Goal: Information Seeking & Learning: Compare options

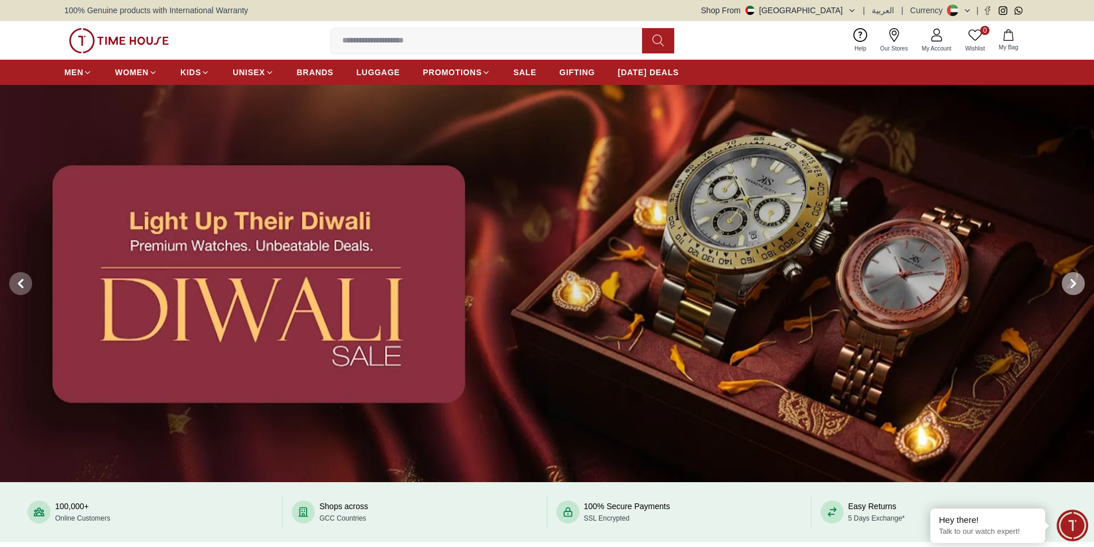
click at [1069, 276] on span at bounding box center [1073, 283] width 23 height 23
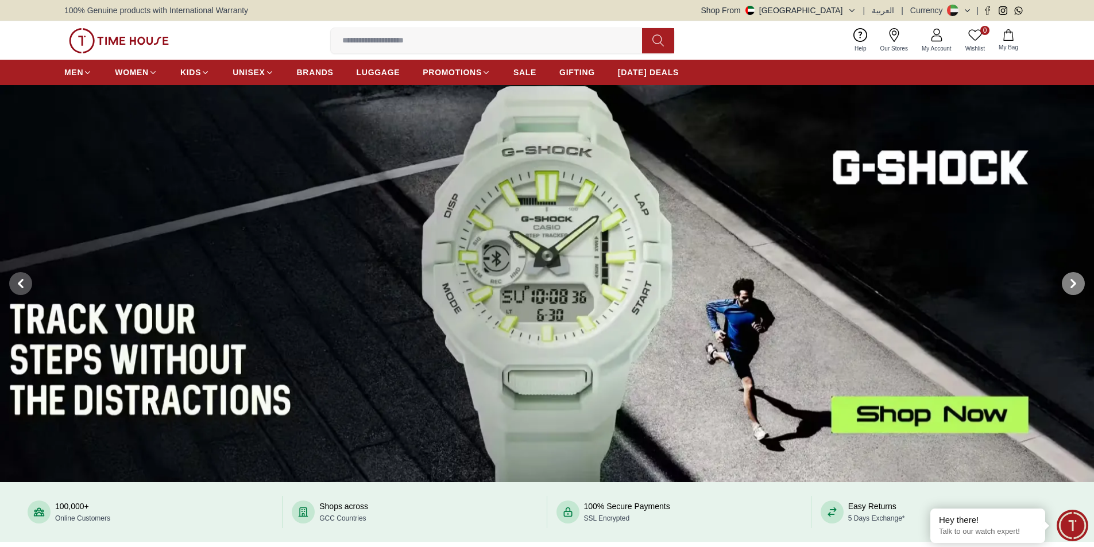
click at [1069, 276] on span at bounding box center [1073, 283] width 23 height 23
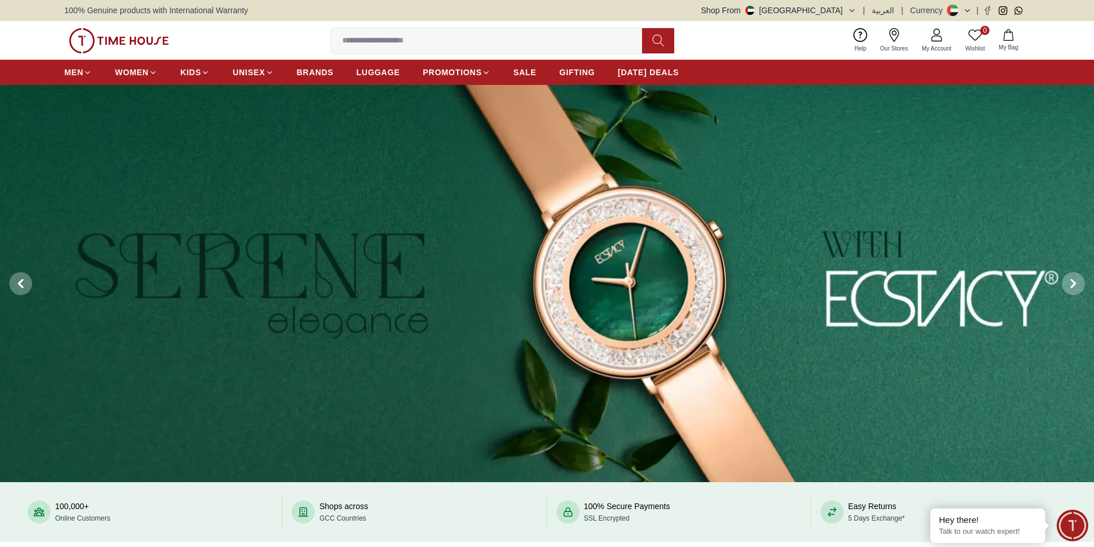
click at [847, 300] on img at bounding box center [547, 284] width 1094 height 398
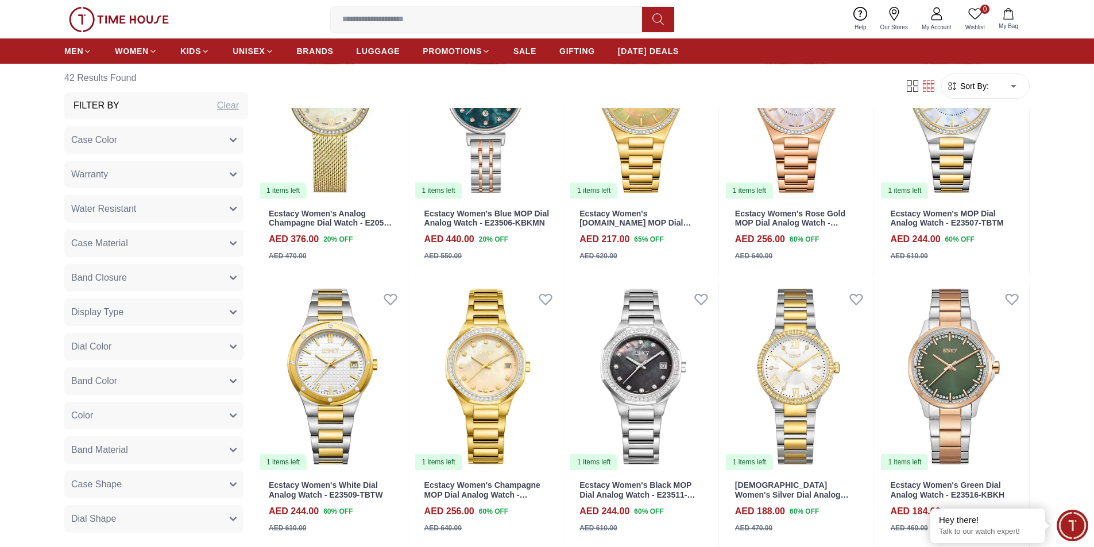
scroll to position [1379, 0]
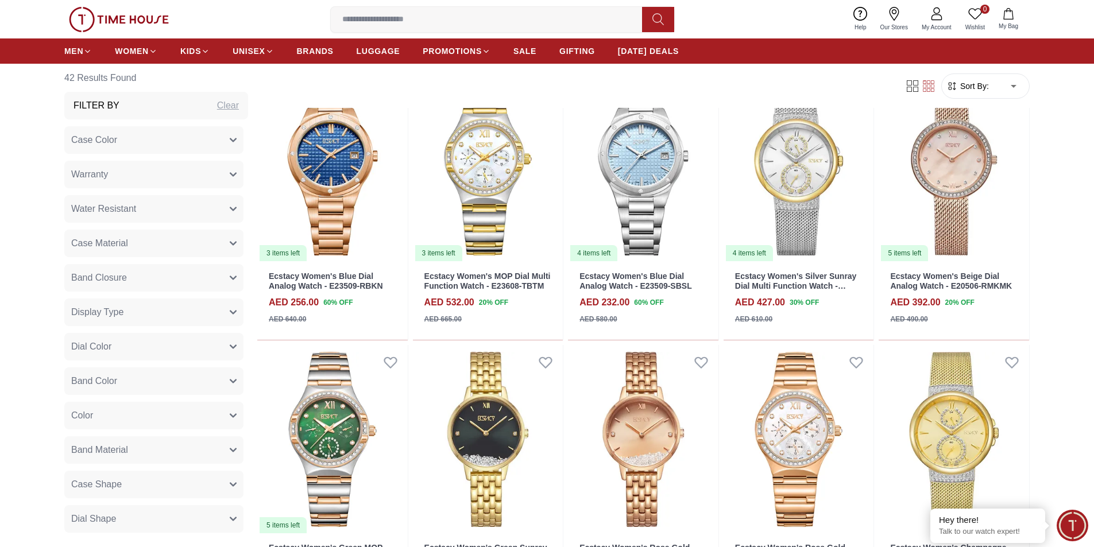
scroll to position [2413, 0]
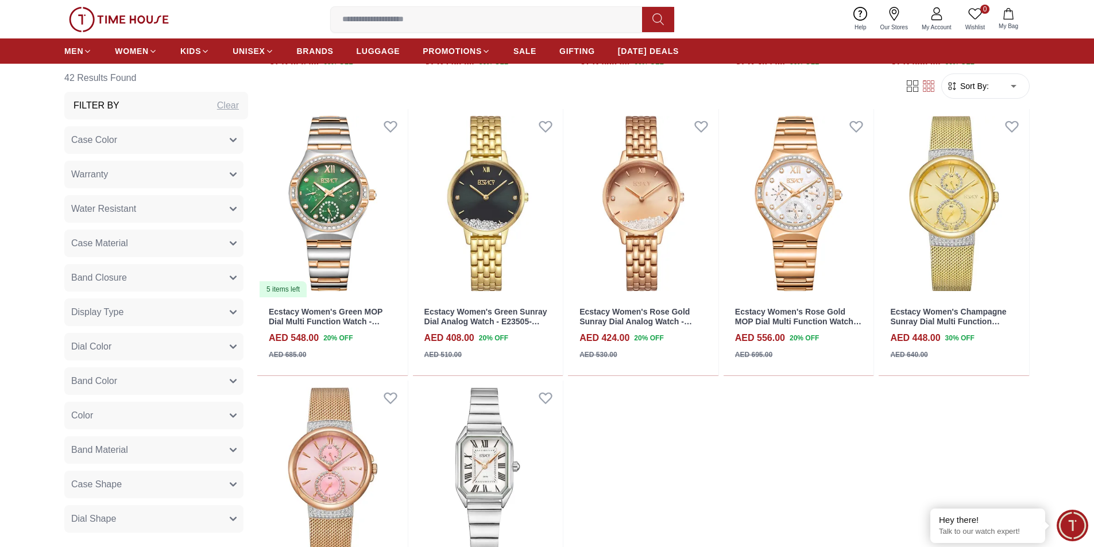
scroll to position [2413, 0]
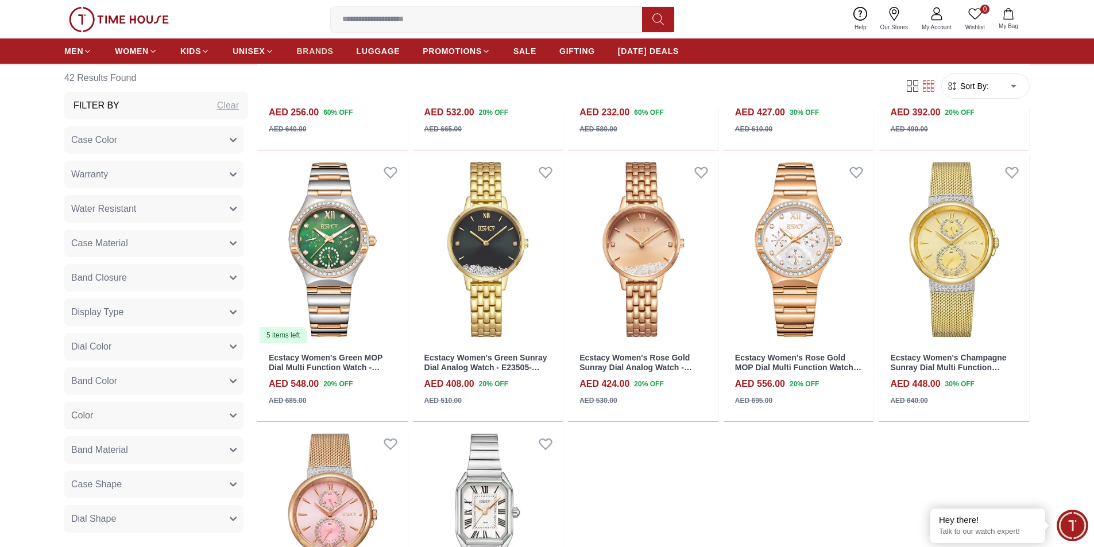
click at [308, 45] on span "BRANDS" at bounding box center [315, 50] width 37 height 11
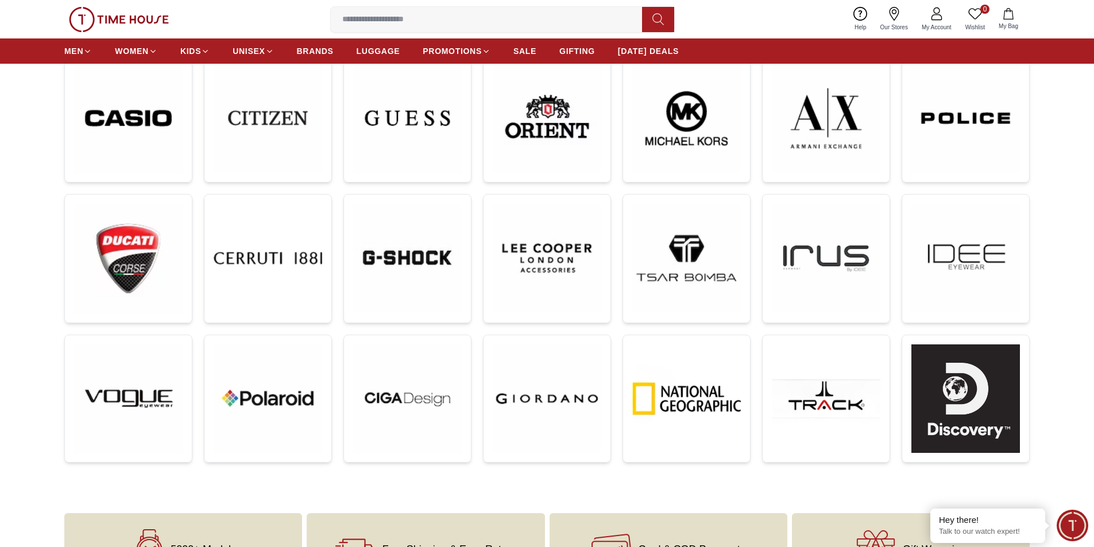
scroll to position [345, 0]
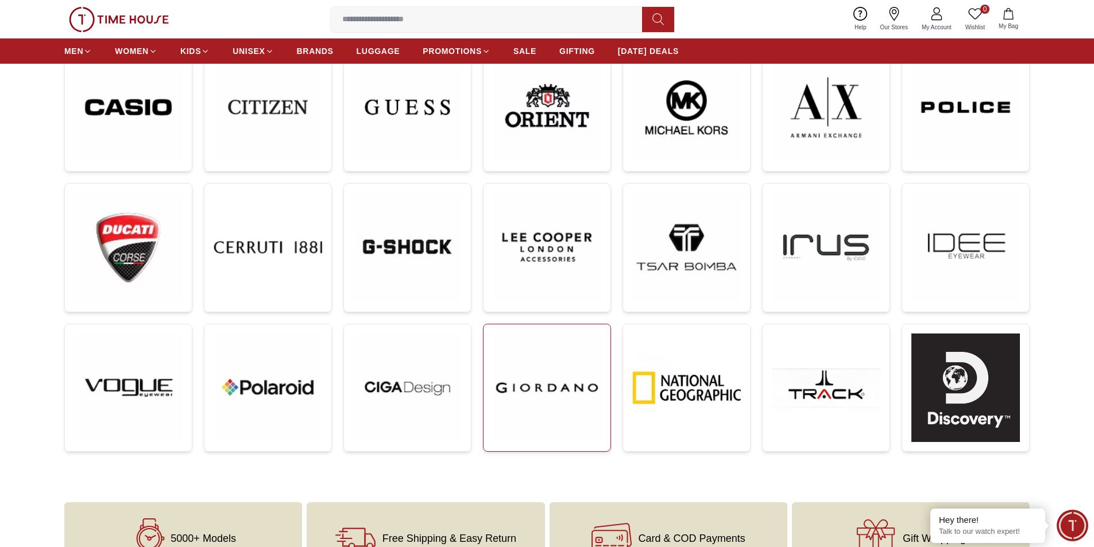
click at [534, 392] on img at bounding box center [547, 388] width 109 height 109
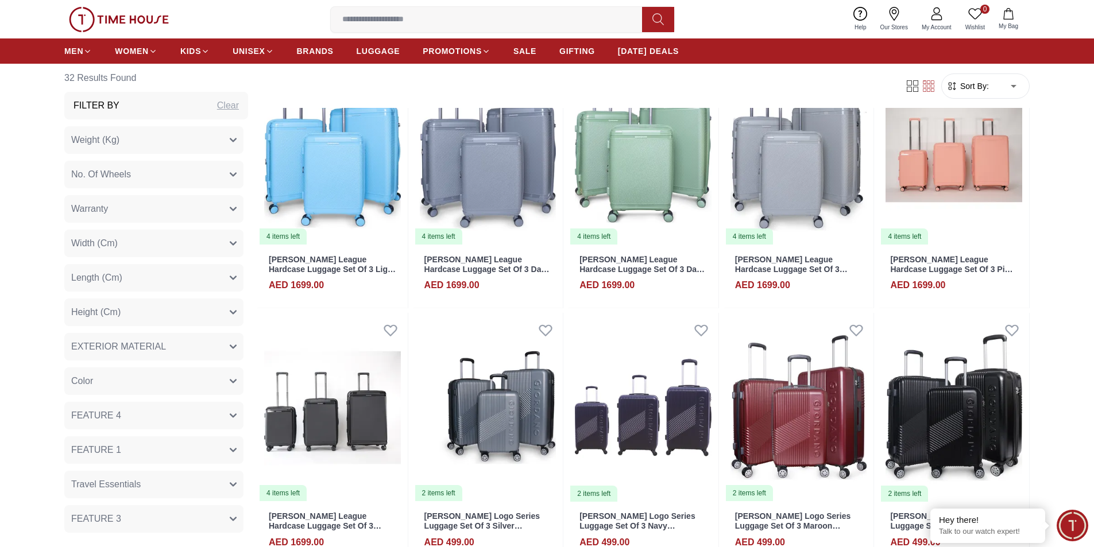
scroll to position [1436, 0]
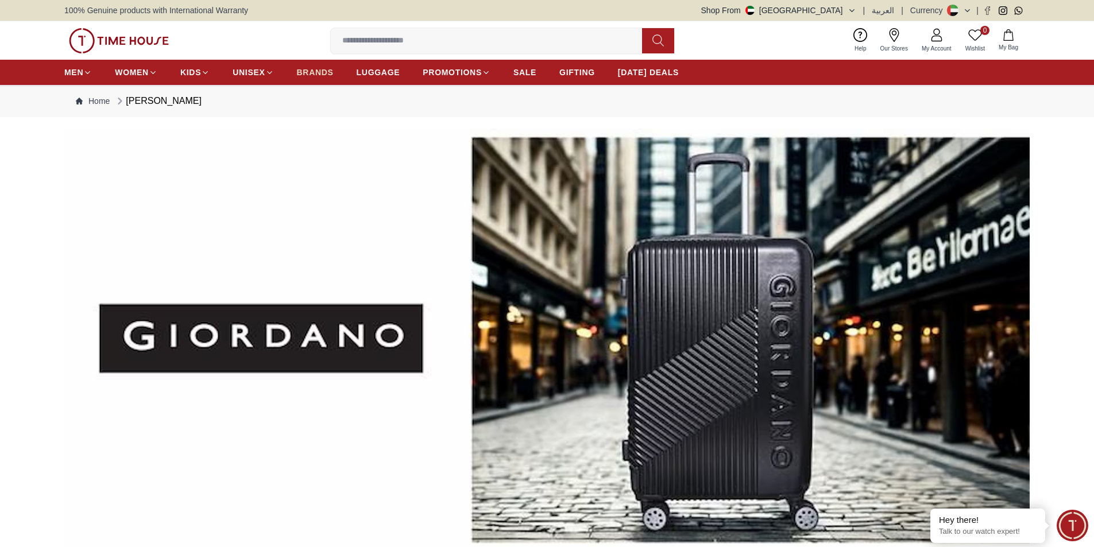
click at [325, 75] on span "BRANDS" at bounding box center [315, 72] width 37 height 11
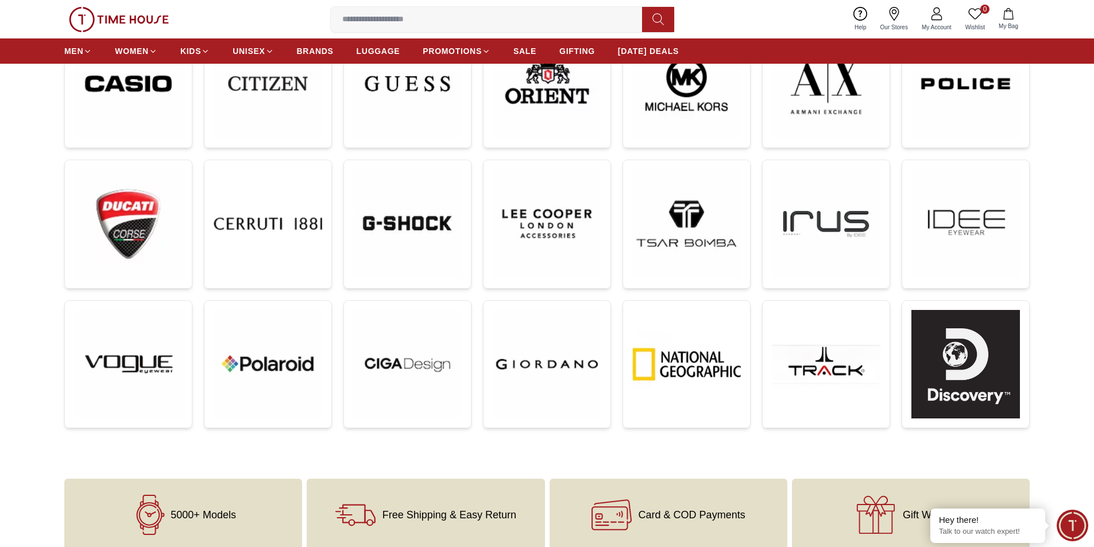
scroll to position [402, 0]
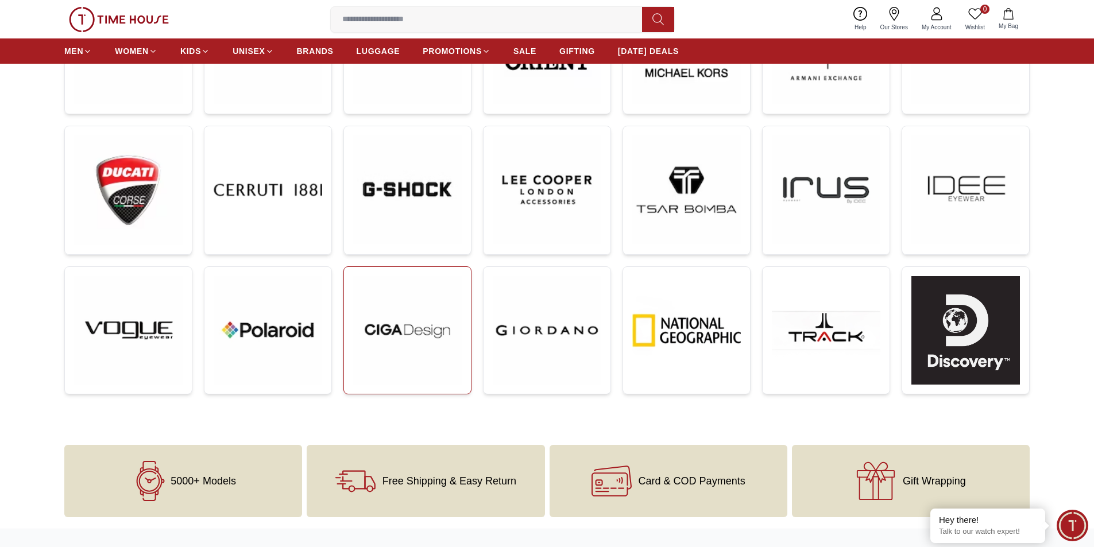
click at [435, 327] on img at bounding box center [407, 330] width 109 height 109
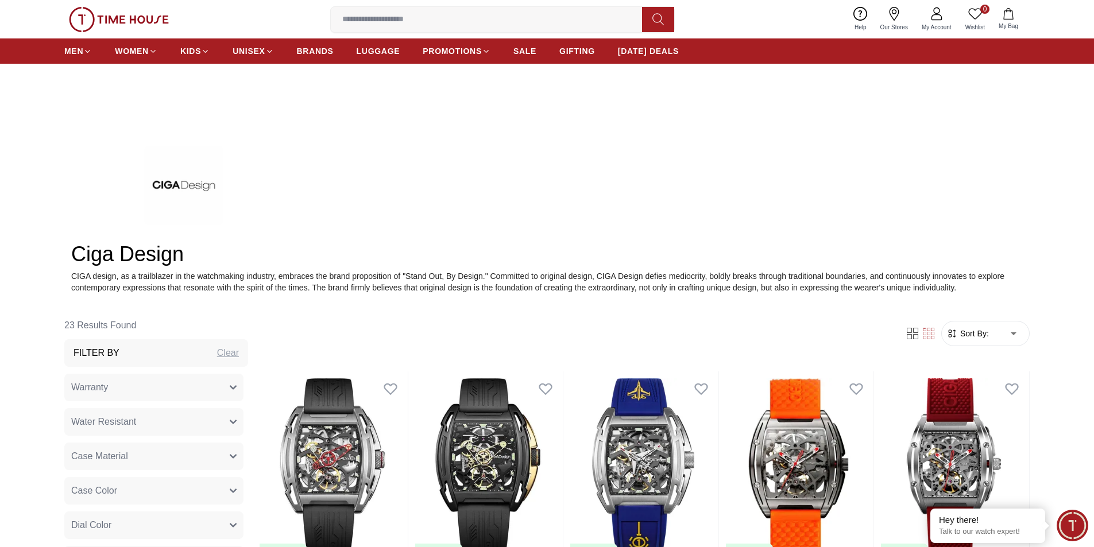
scroll to position [267, 0]
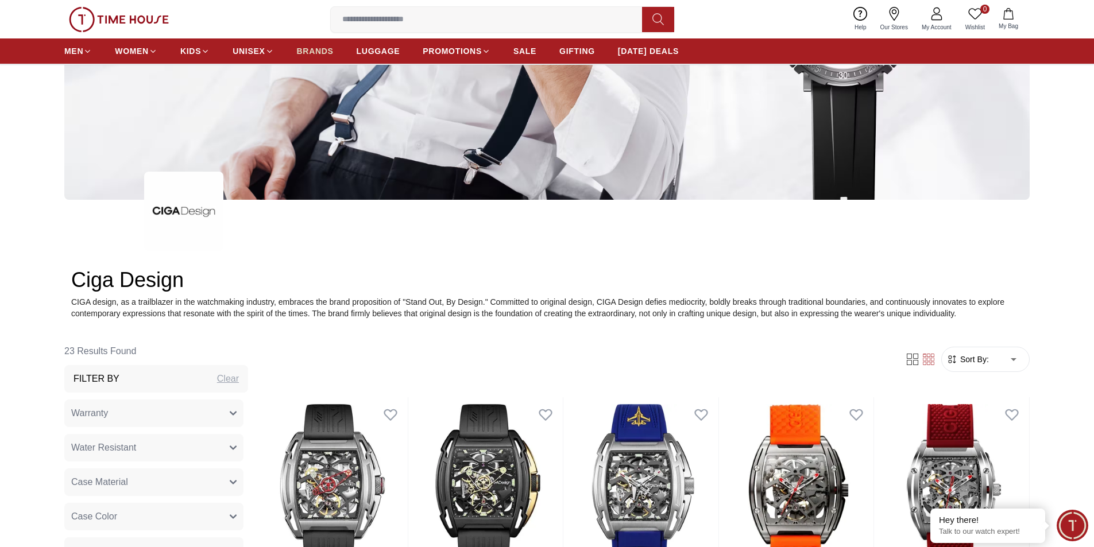
click at [297, 51] on span "BRANDS" at bounding box center [315, 50] width 37 height 11
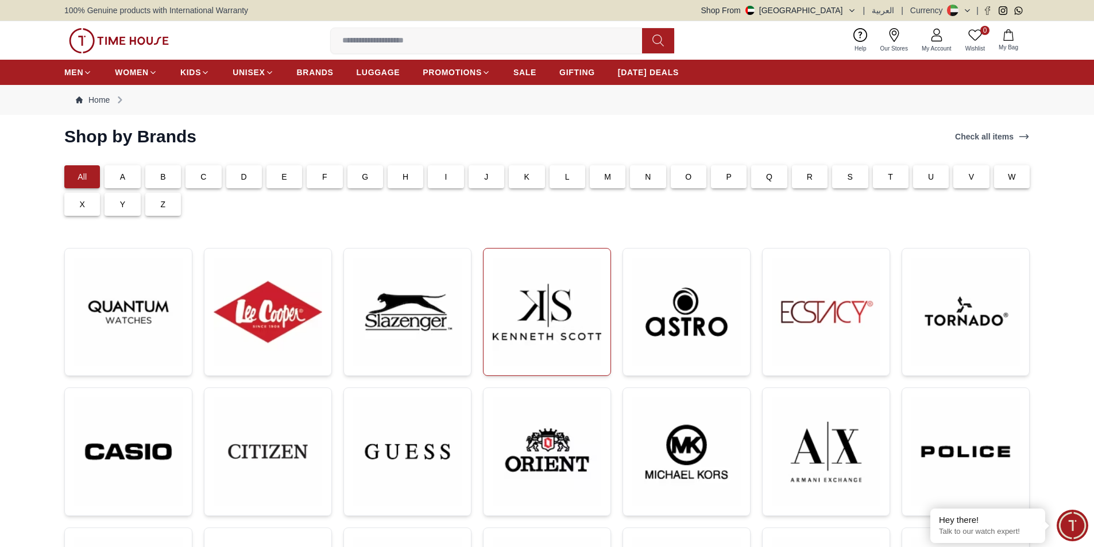
click at [527, 292] on img at bounding box center [547, 312] width 109 height 109
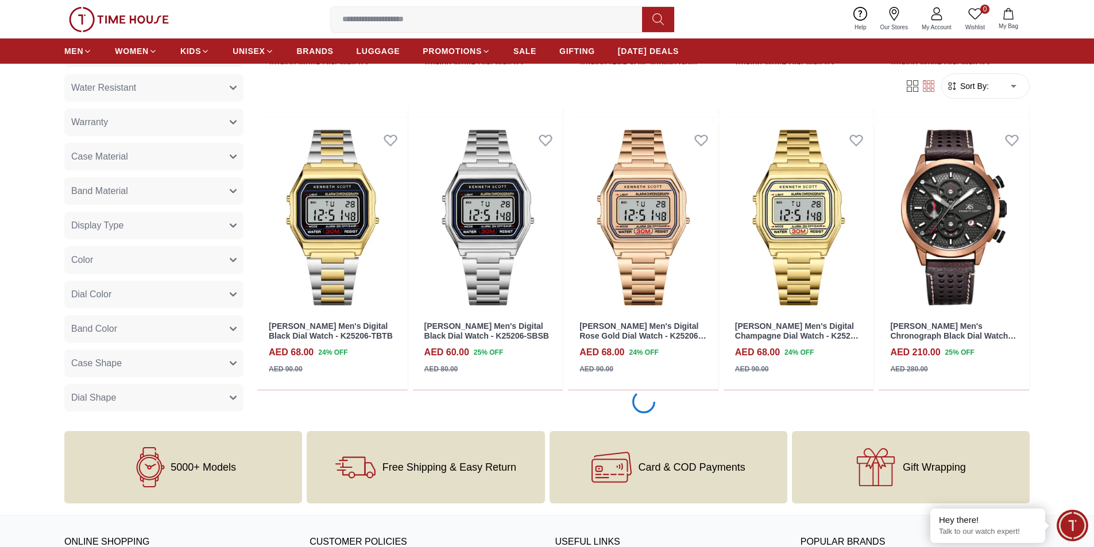
scroll to position [1379, 0]
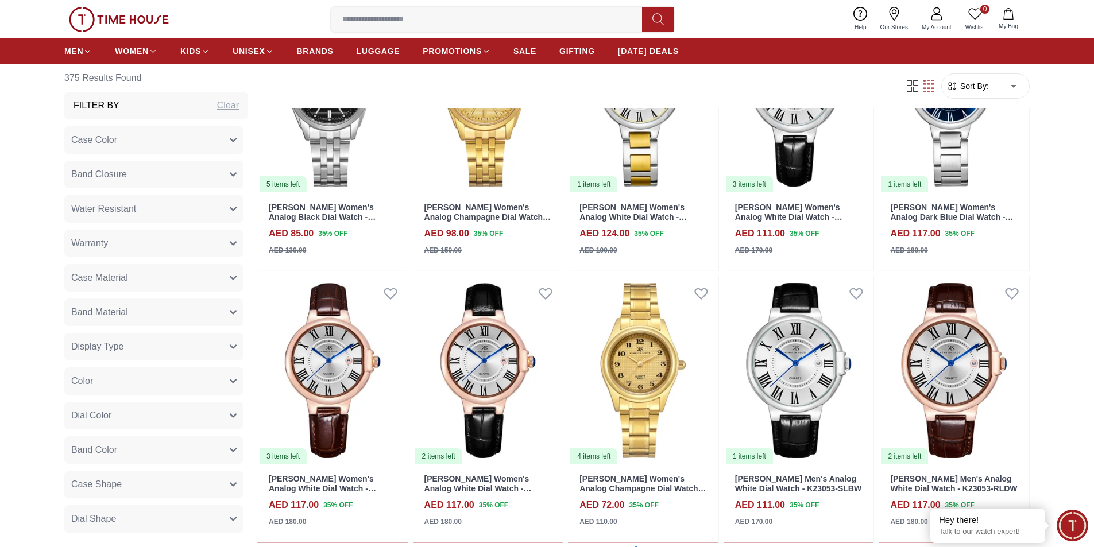
scroll to position [2298, 0]
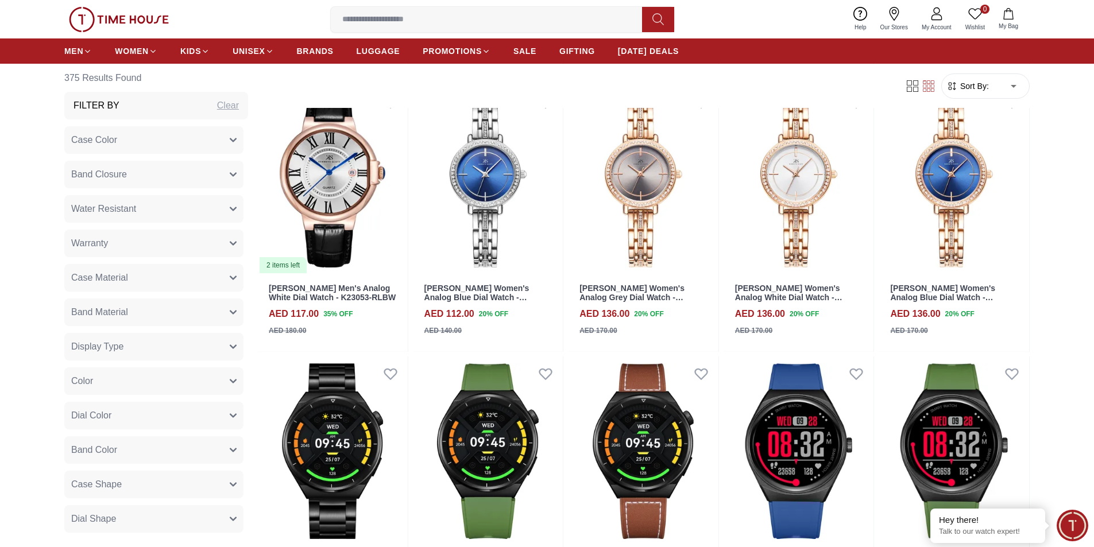
scroll to position [2757, 0]
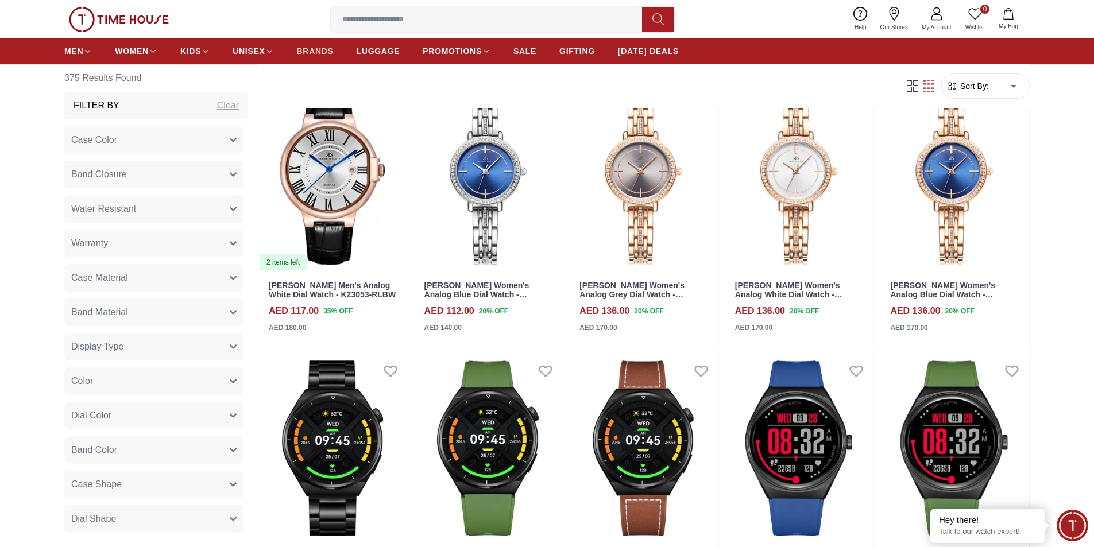
click at [319, 49] on span "BRANDS" at bounding box center [315, 50] width 37 height 11
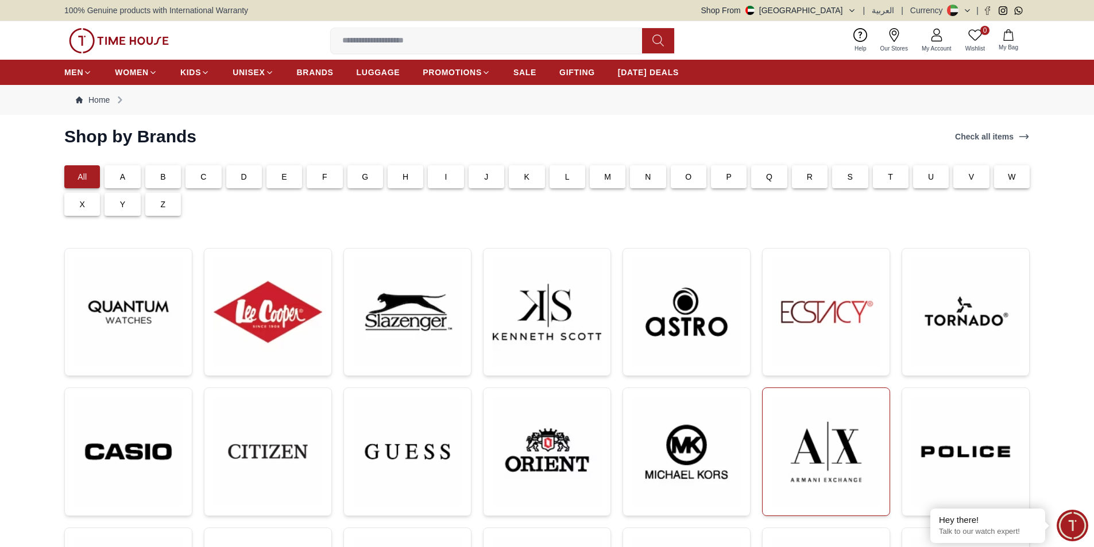
click at [788, 453] on img at bounding box center [826, 452] width 109 height 109
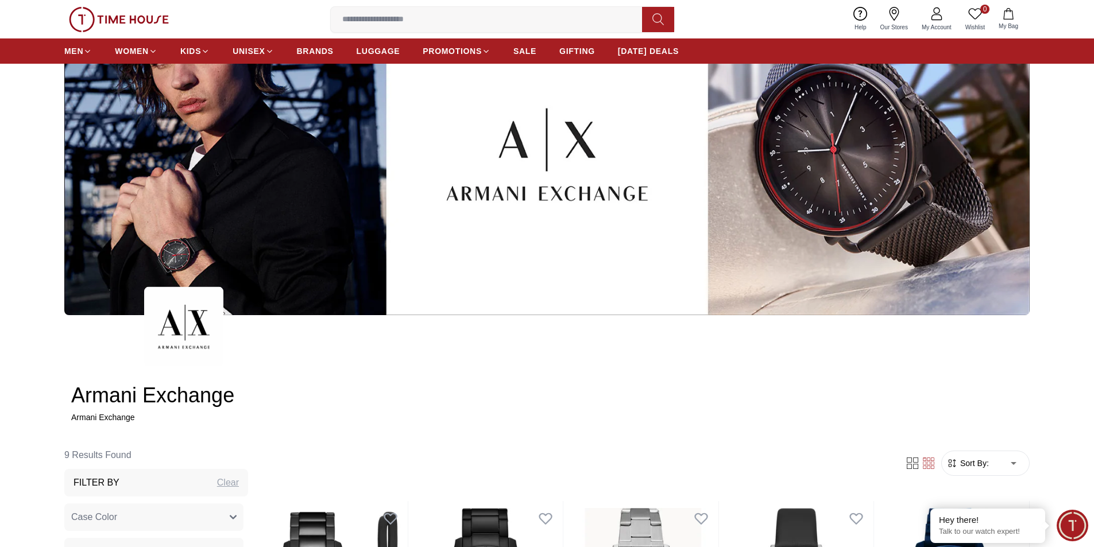
scroll to position [115, 0]
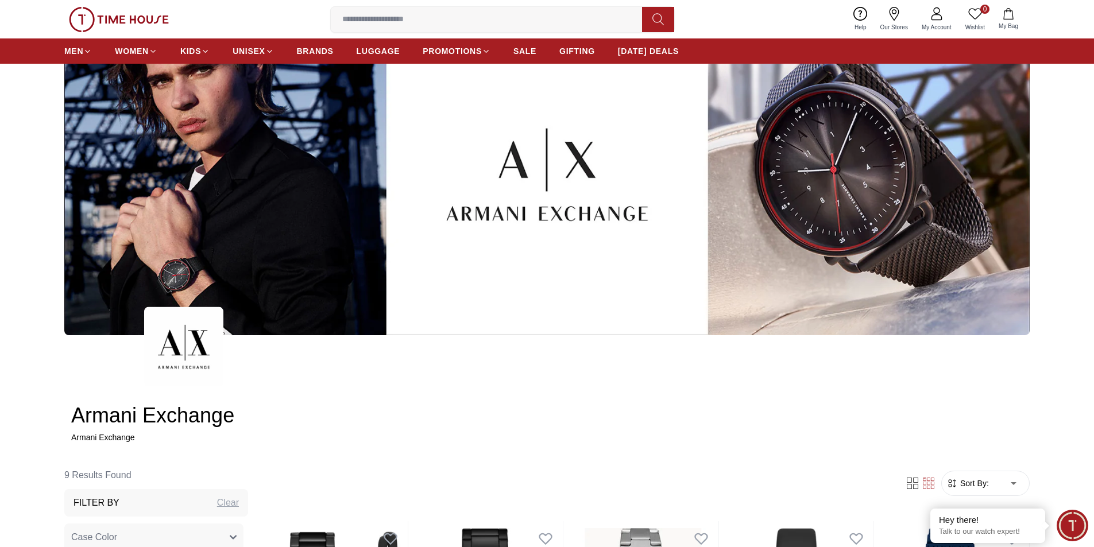
click at [295, 52] on ul "MEN WOMEN KIDS UNISEX BRANDS LUGGAGE PROMOTIONS SALE GIFTING DIWALI DEALS" at bounding box center [371, 51] width 615 height 21
click at [311, 52] on span "BRANDS" at bounding box center [315, 50] width 37 height 11
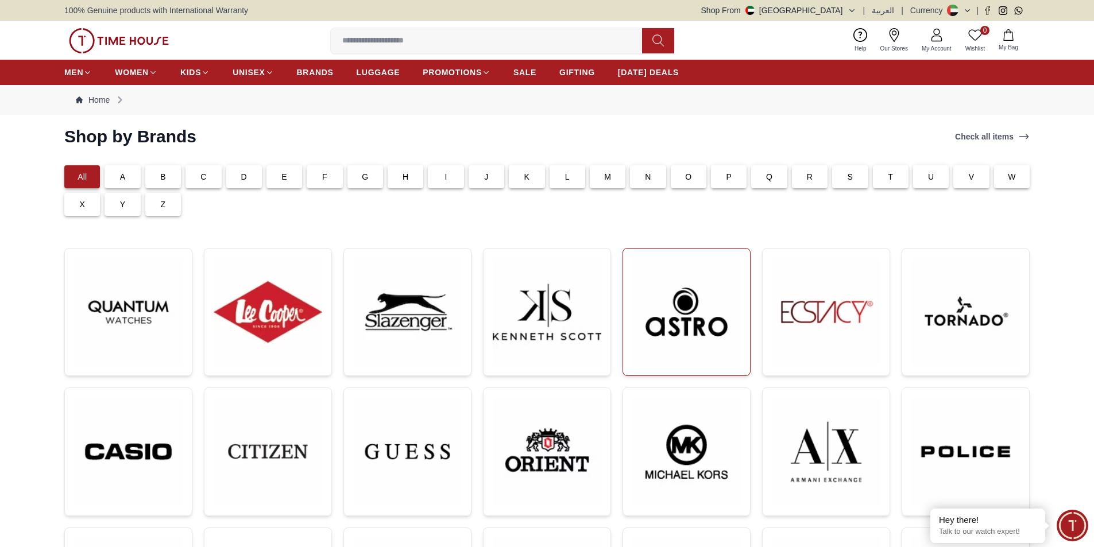
click at [678, 321] on img at bounding box center [686, 312] width 109 height 109
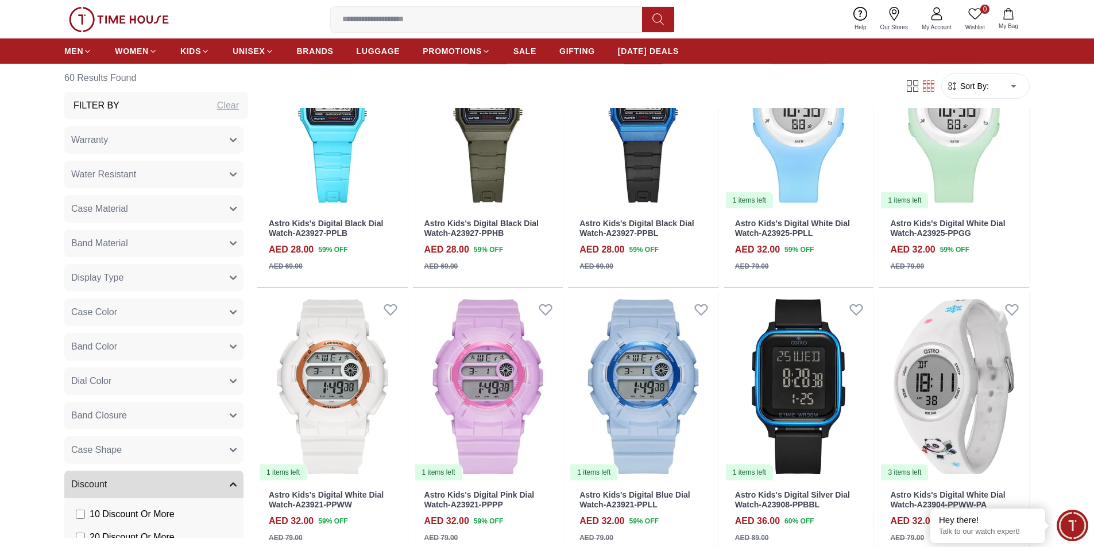
scroll to position [1321, 0]
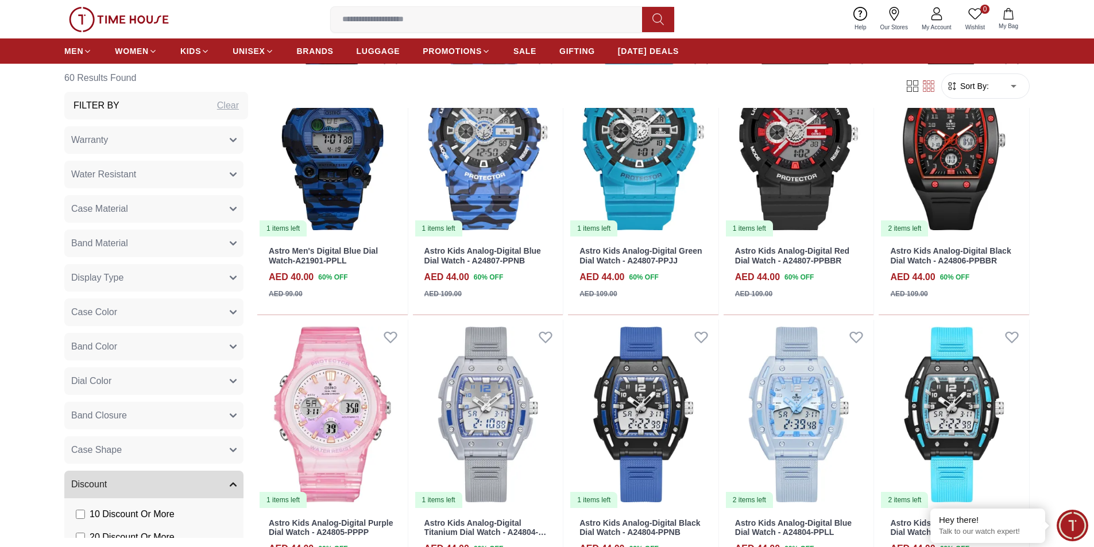
scroll to position [2413, 0]
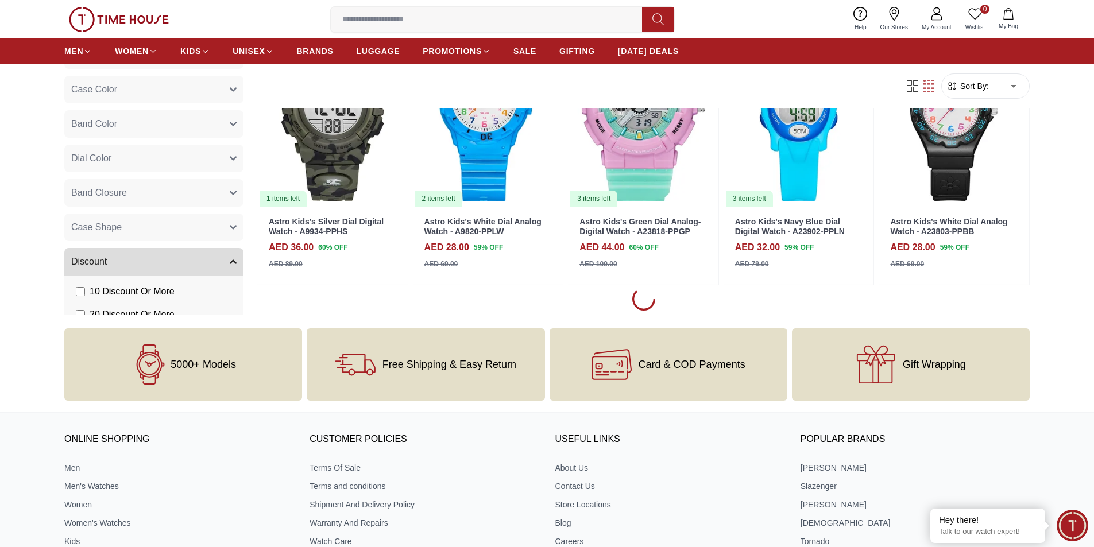
scroll to position [3677, 0]
click at [628, 298] on div at bounding box center [643, 300] width 773 height 27
click at [641, 304] on icon at bounding box center [644, 299] width 32 height 32
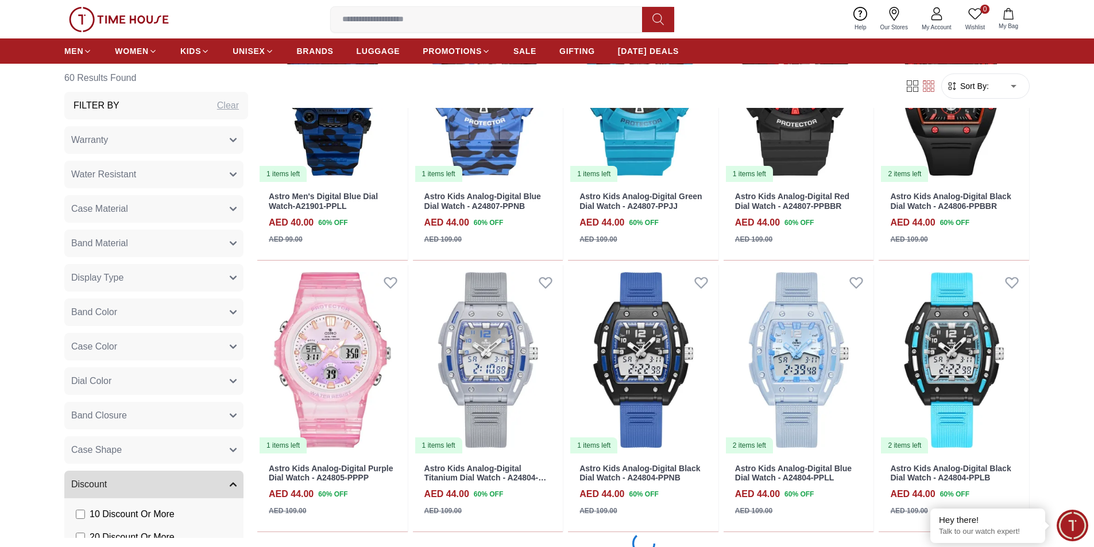
scroll to position [2510, 0]
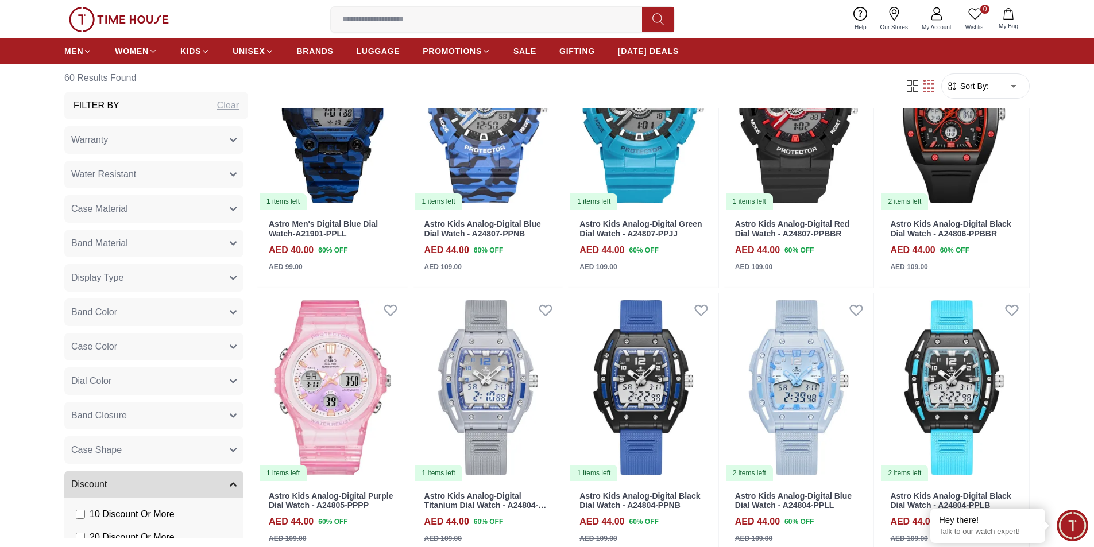
scroll to position [2280, 0]
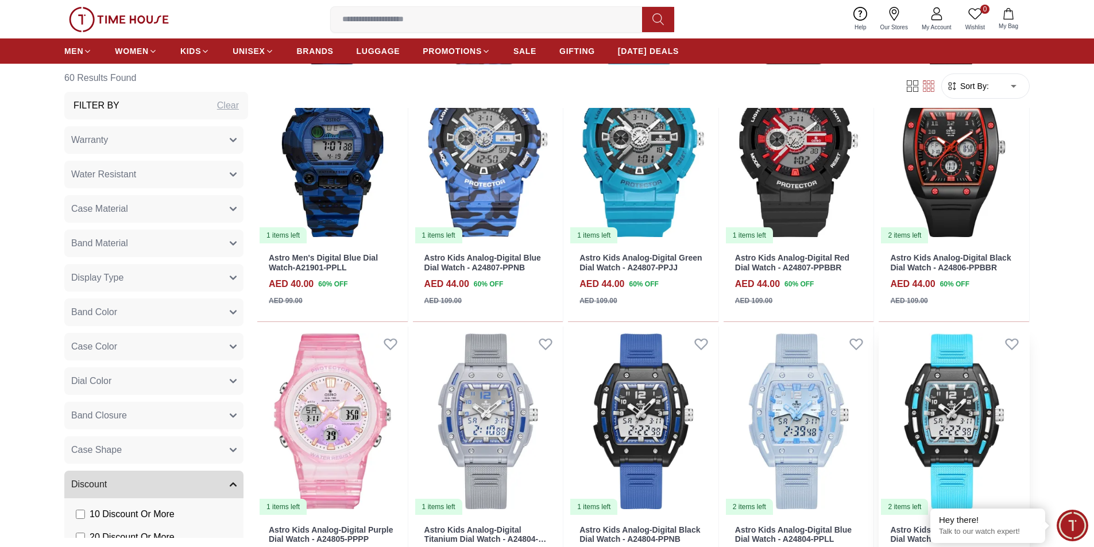
click at [966, 421] on img at bounding box center [954, 422] width 151 height 190
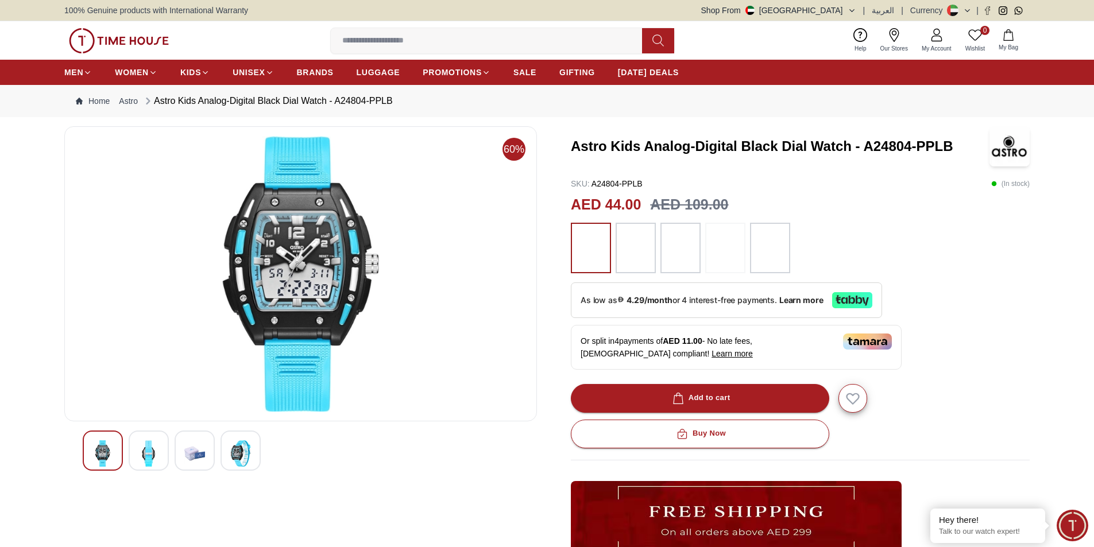
click at [154, 449] on img at bounding box center [148, 454] width 21 height 26
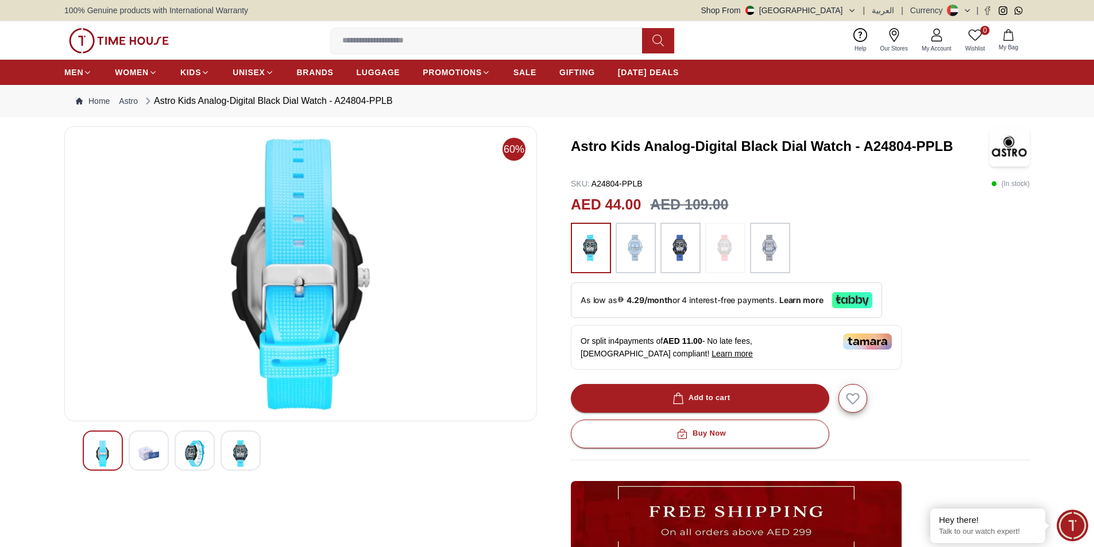
click at [195, 449] on img at bounding box center [194, 454] width 21 height 26
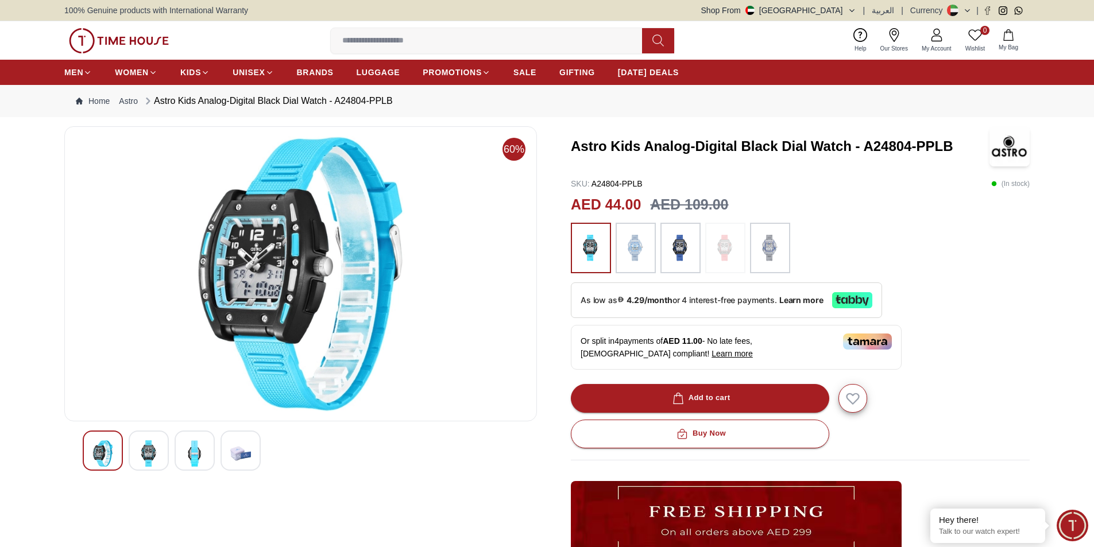
click at [156, 451] on img at bounding box center [148, 454] width 21 height 26
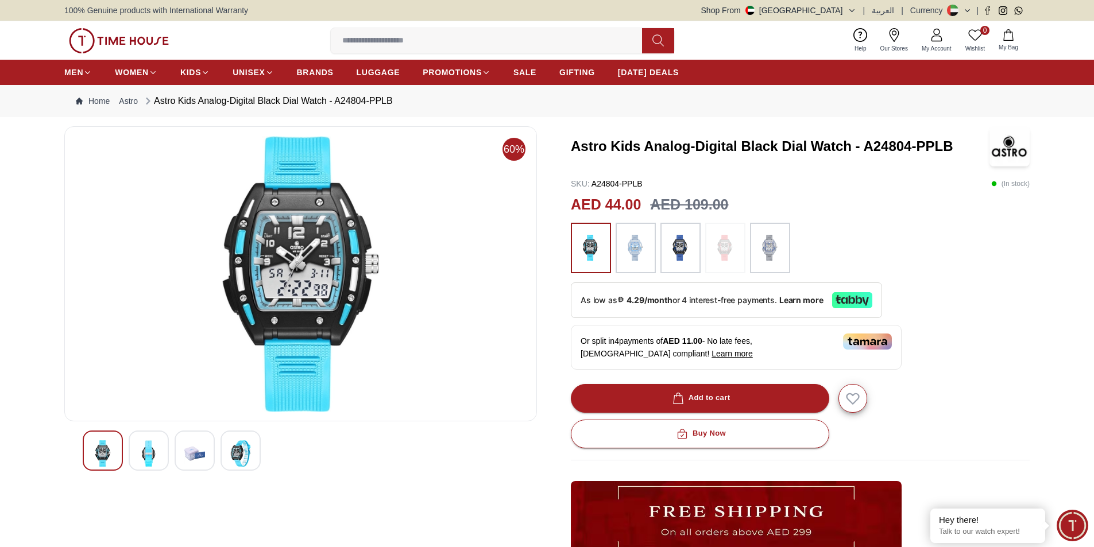
click at [192, 451] on img at bounding box center [194, 454] width 21 height 26
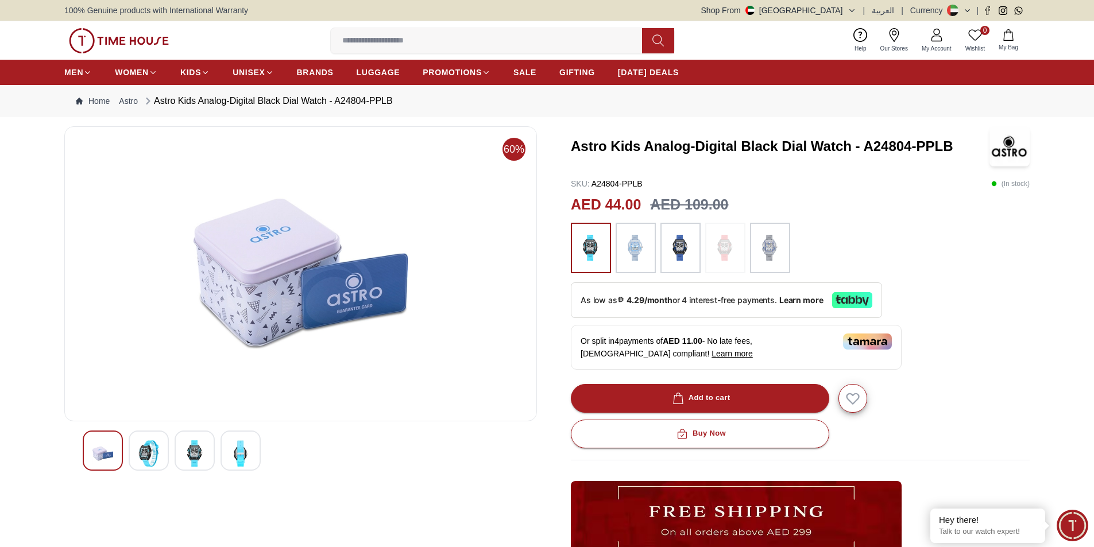
click at [229, 453] on div at bounding box center [241, 451] width 40 height 40
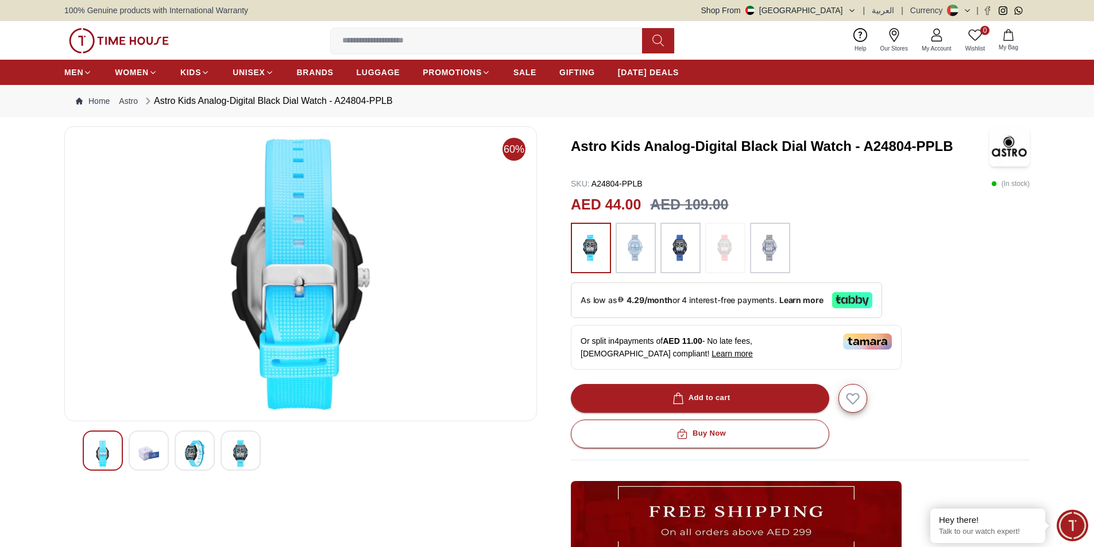
click at [682, 249] on img at bounding box center [680, 248] width 29 height 39
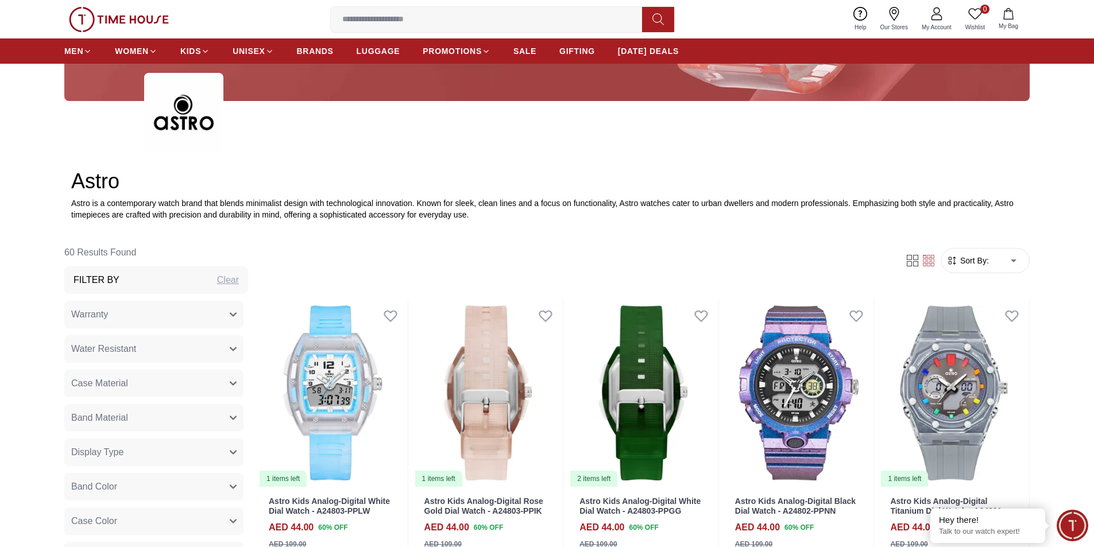
scroll to position [389, 0]
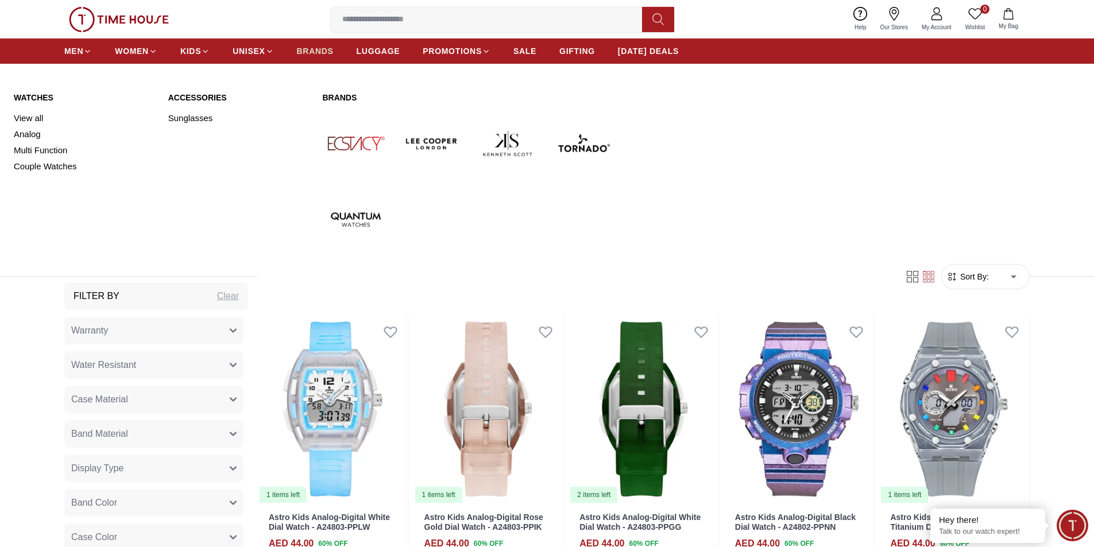
click at [332, 53] on span "BRANDS" at bounding box center [315, 50] width 37 height 11
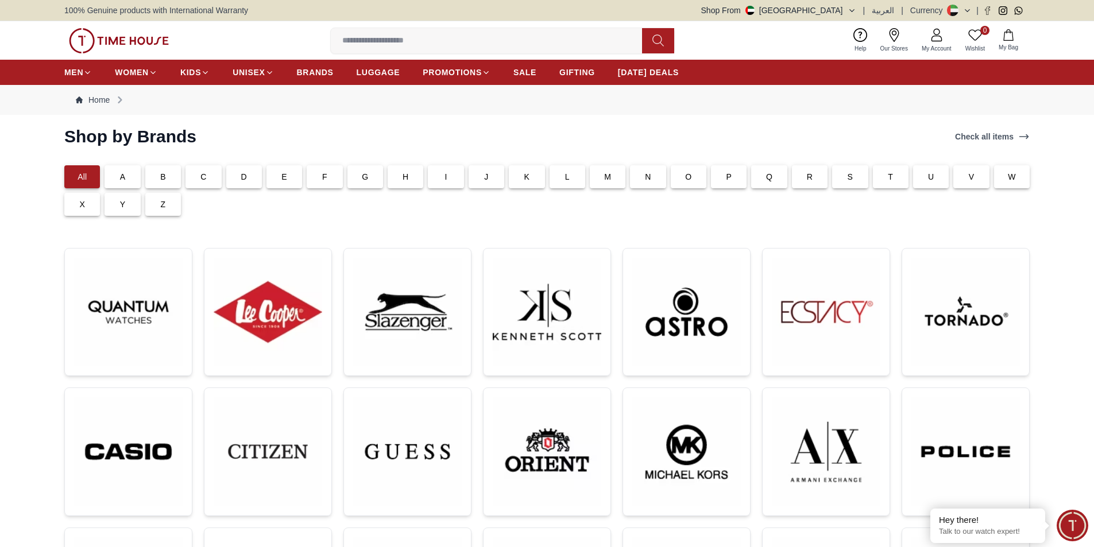
scroll to position [57, 0]
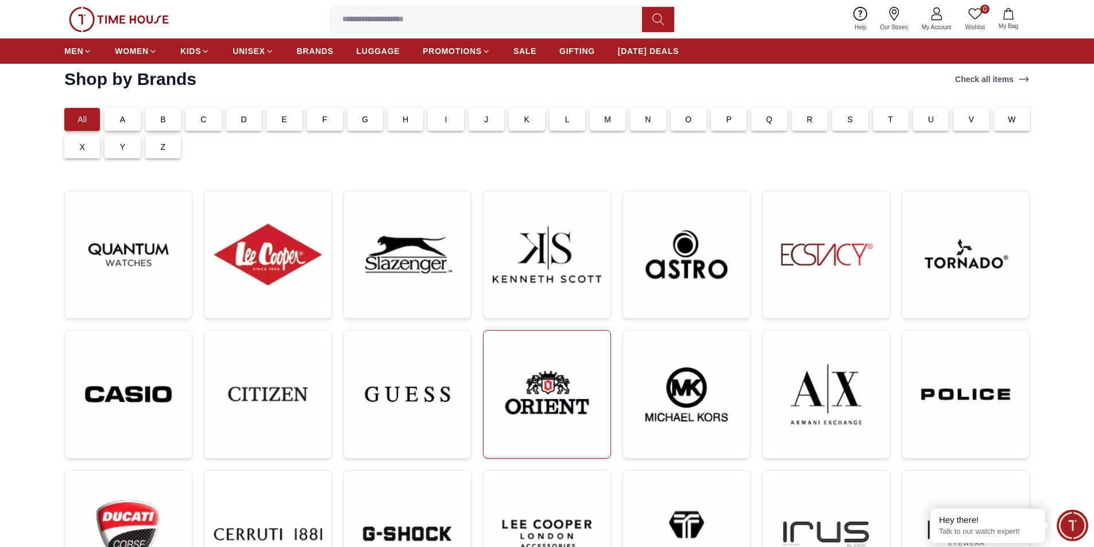
click at [556, 394] on img at bounding box center [547, 394] width 109 height 109
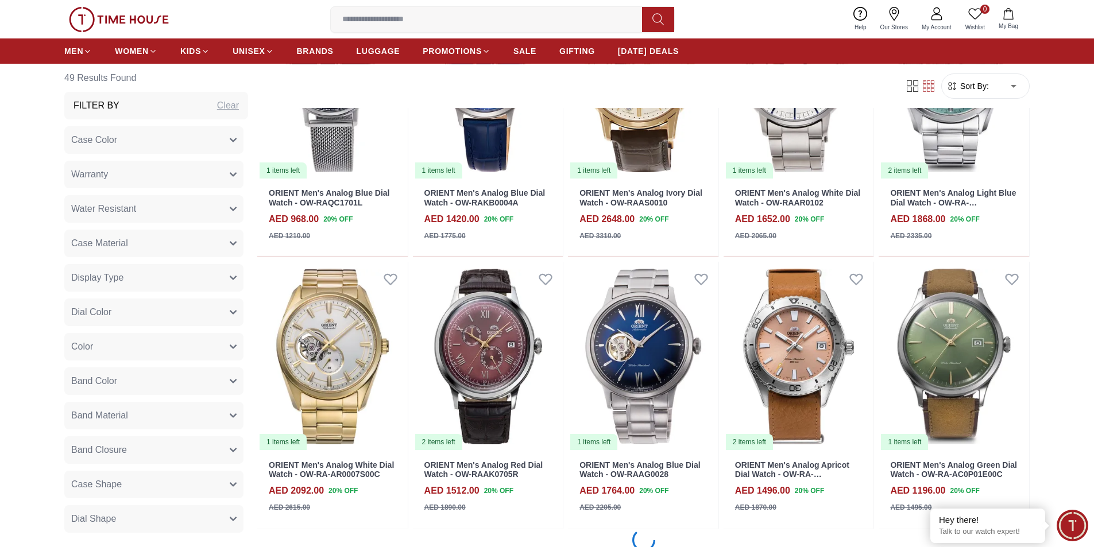
scroll to position [1206, 0]
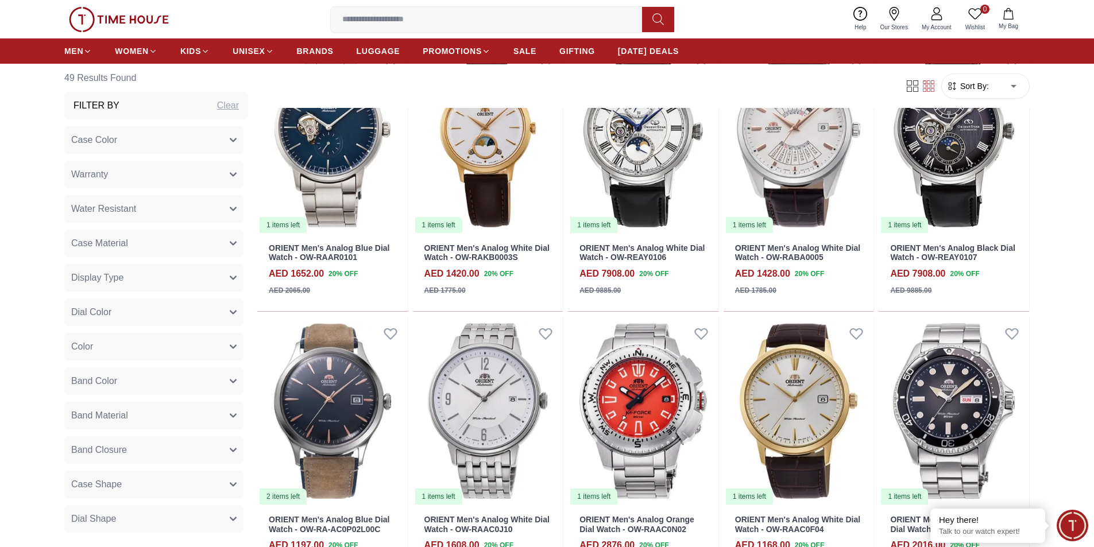
scroll to position [2240, 0]
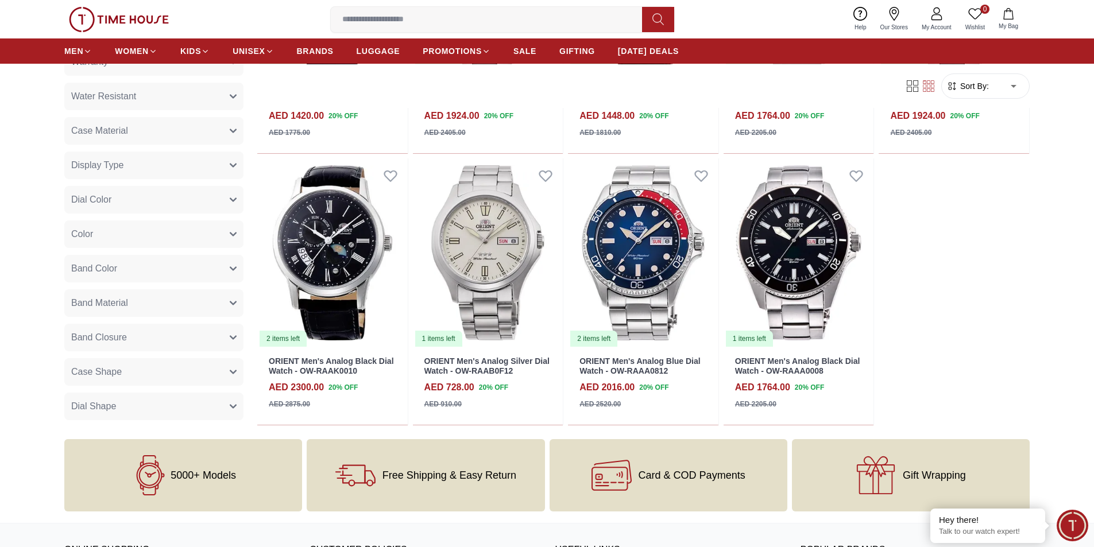
scroll to position [2930, 0]
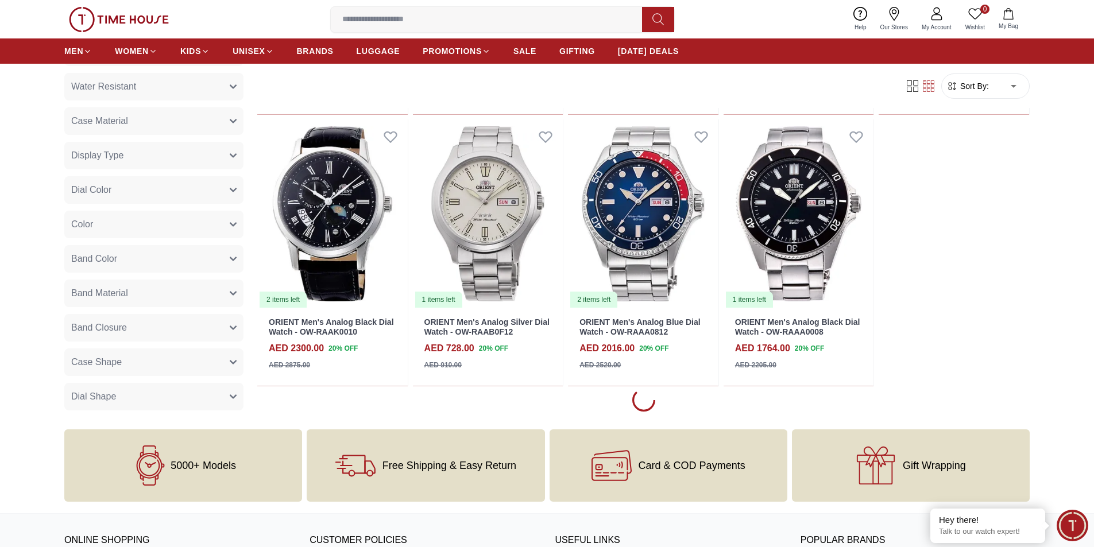
scroll to position [2240, 0]
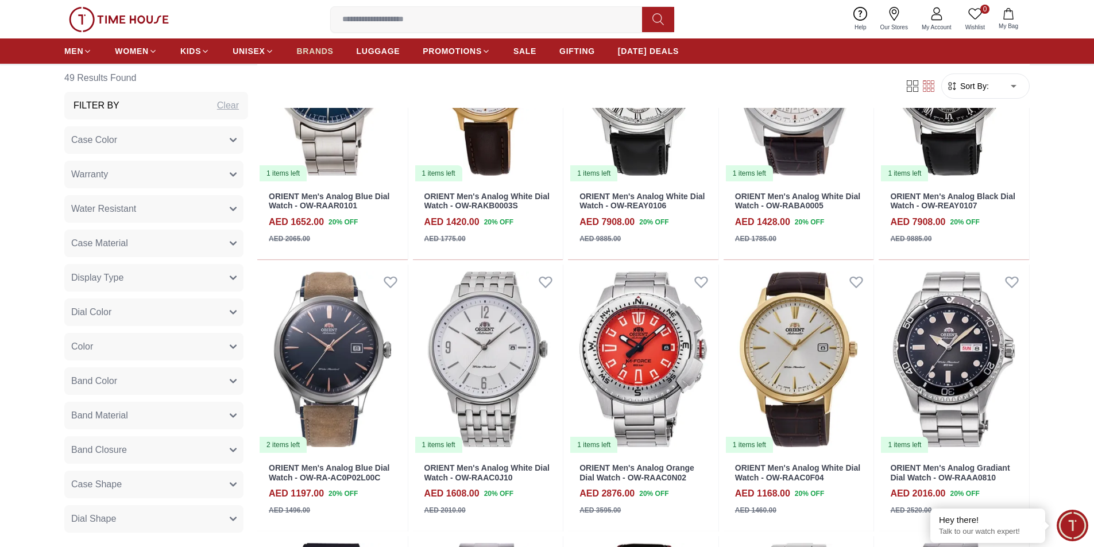
click at [321, 51] on span "BRANDS" at bounding box center [315, 50] width 37 height 11
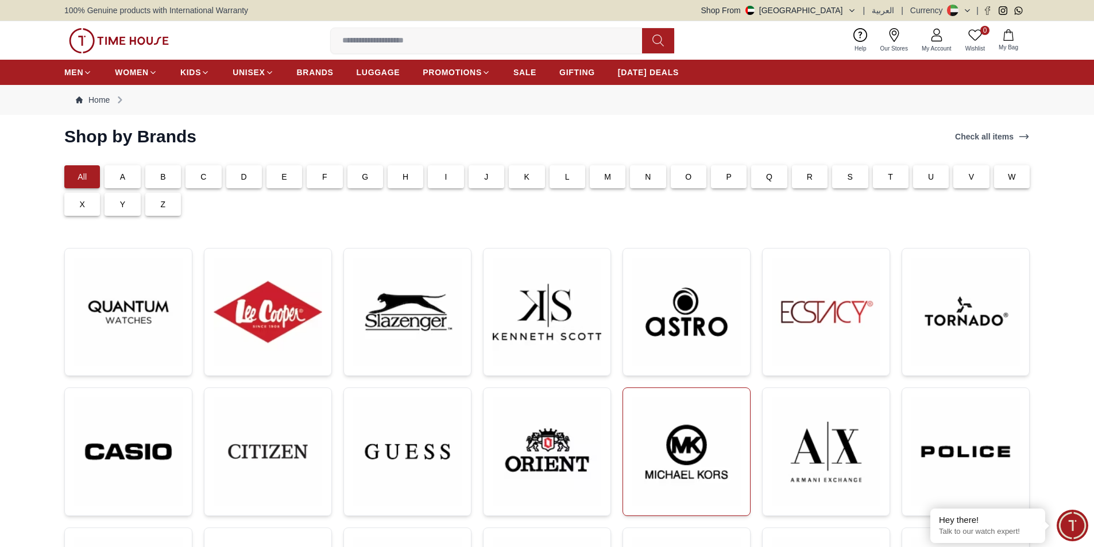
click at [667, 443] on img at bounding box center [686, 452] width 109 height 109
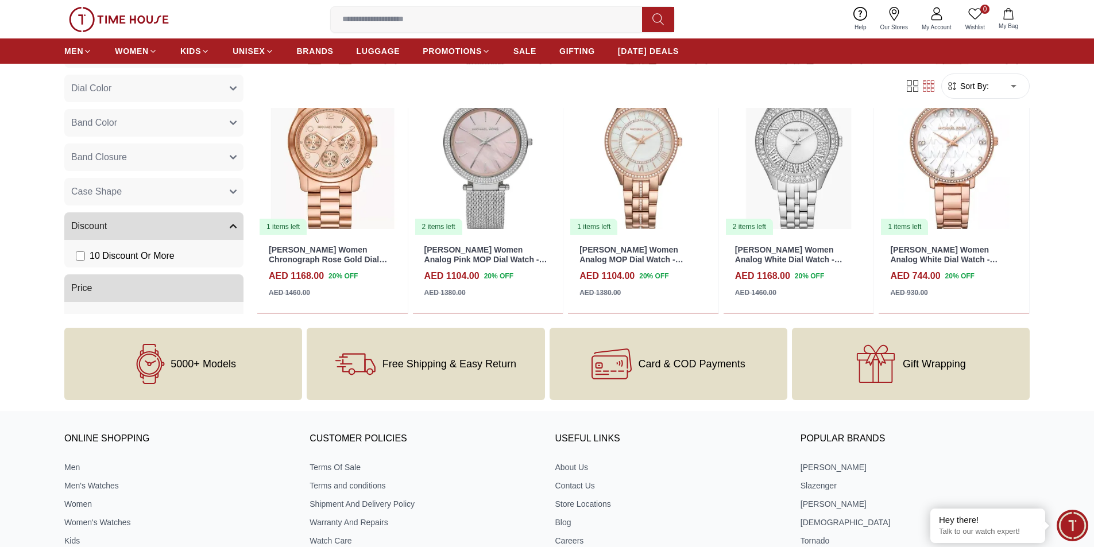
scroll to position [1149, 0]
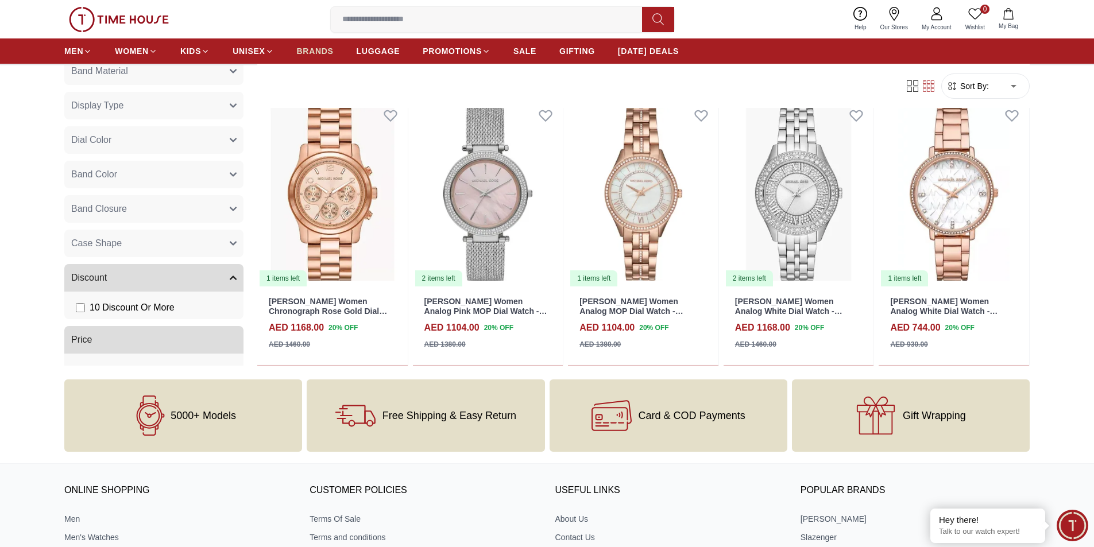
click at [318, 50] on span "BRANDS" at bounding box center [315, 50] width 37 height 11
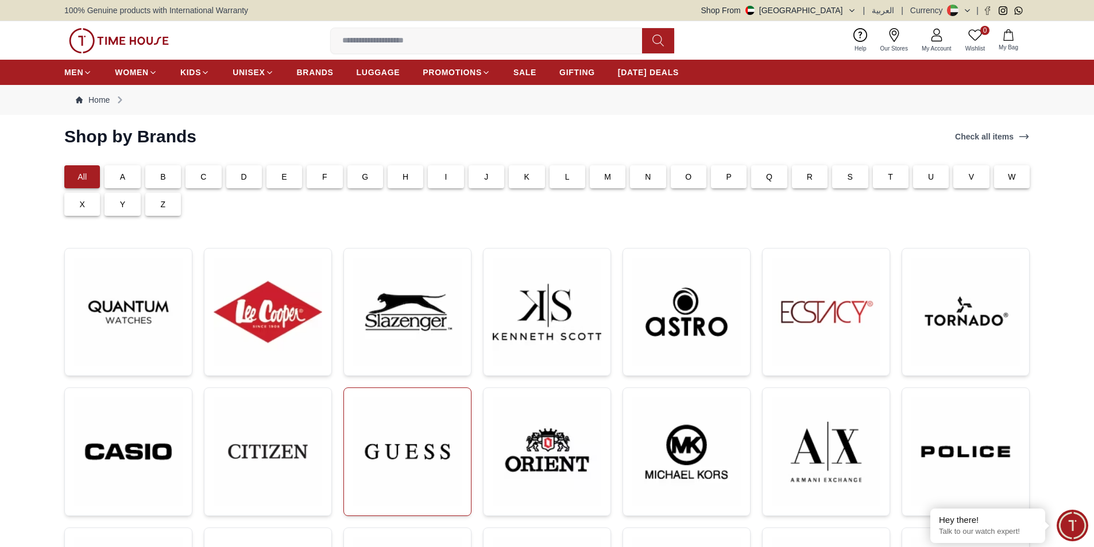
click at [399, 457] on img at bounding box center [407, 452] width 109 height 109
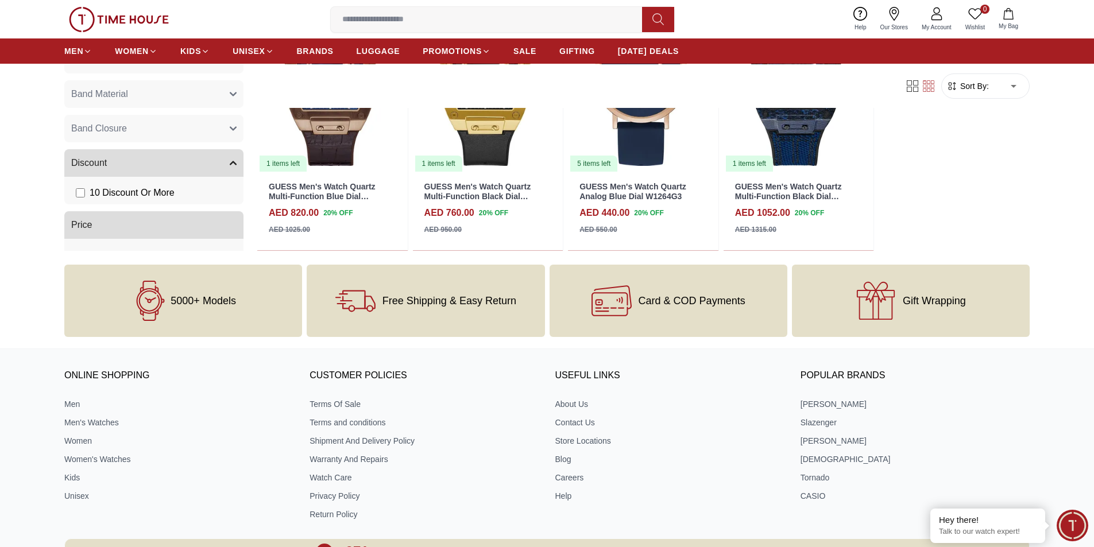
scroll to position [1149, 0]
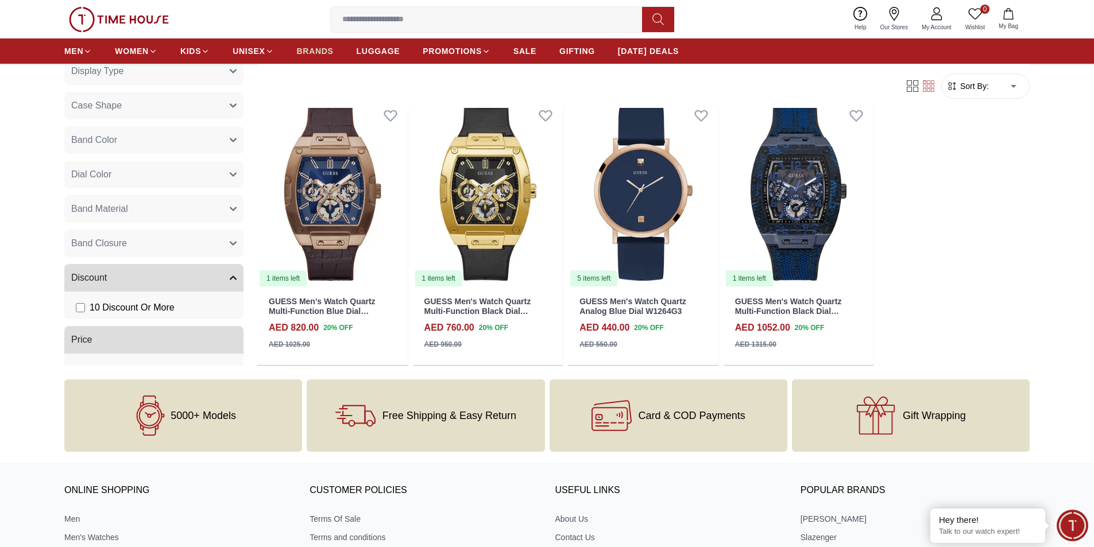
click at [315, 48] on span "BRANDS" at bounding box center [315, 50] width 37 height 11
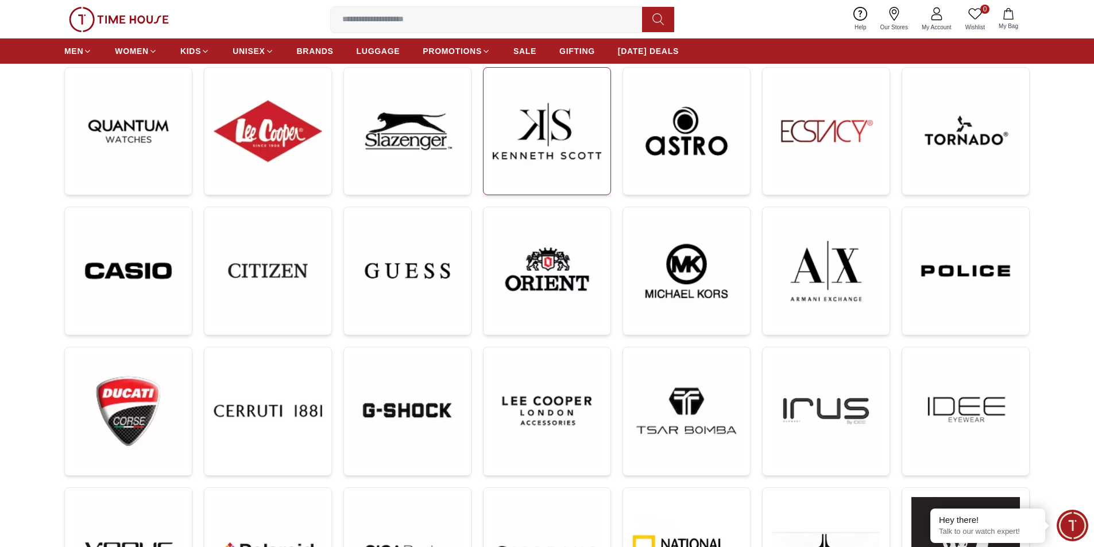
scroll to position [230, 0]
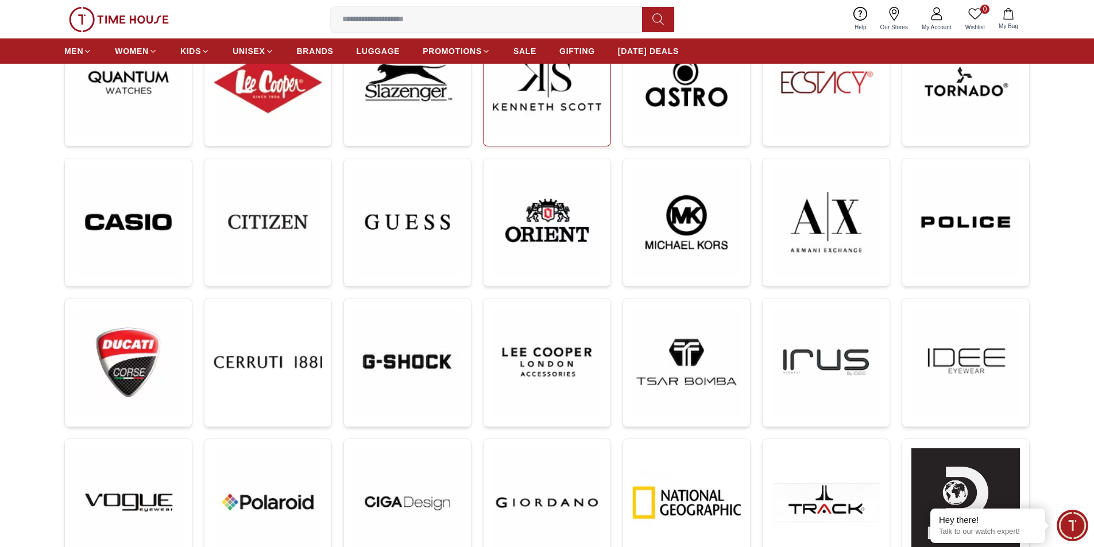
click at [513, 334] on img at bounding box center [547, 362] width 109 height 109
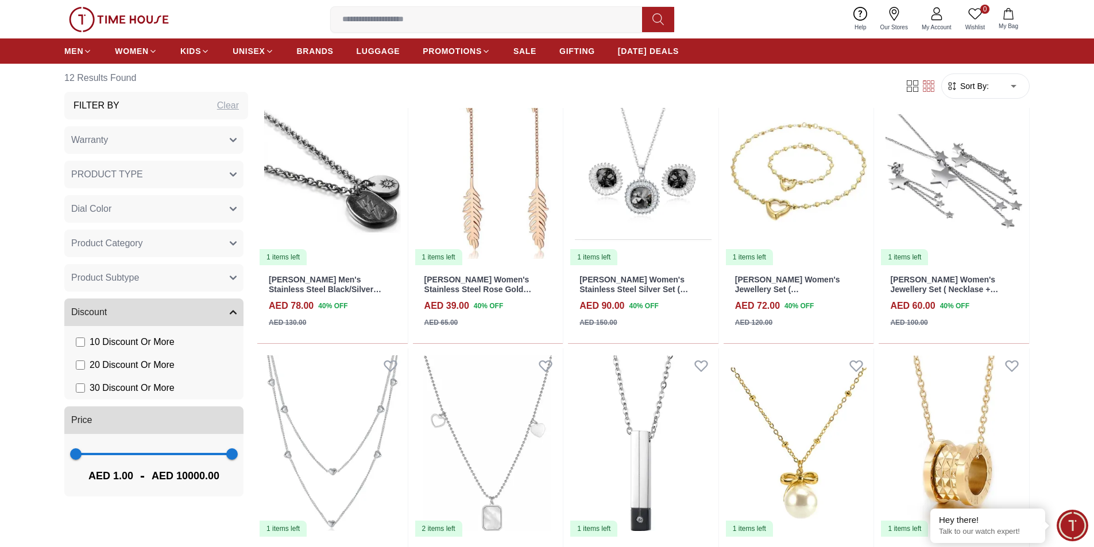
scroll to position [574, 0]
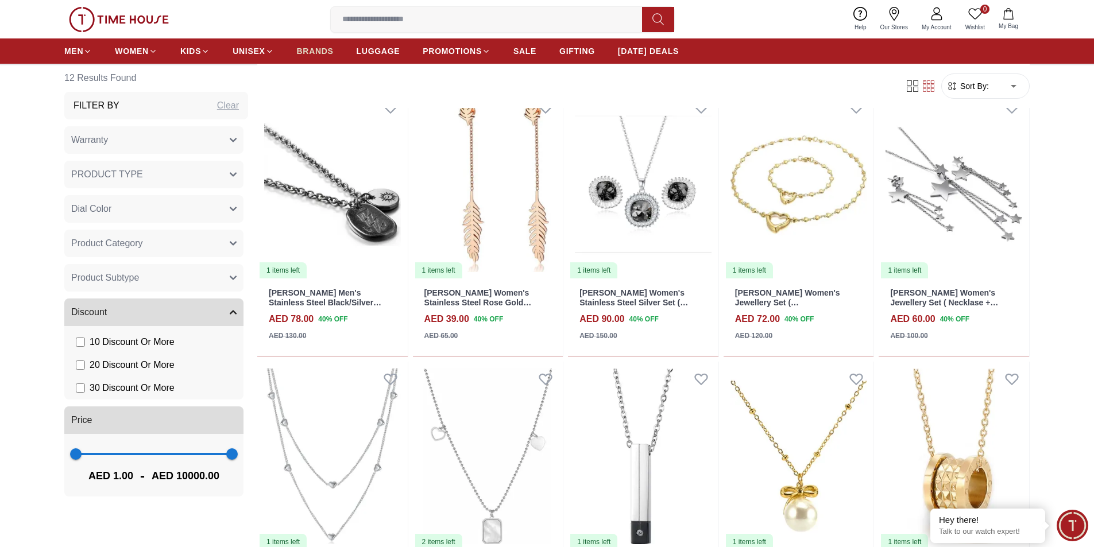
click at [313, 44] on link "BRANDS" at bounding box center [315, 51] width 37 height 21
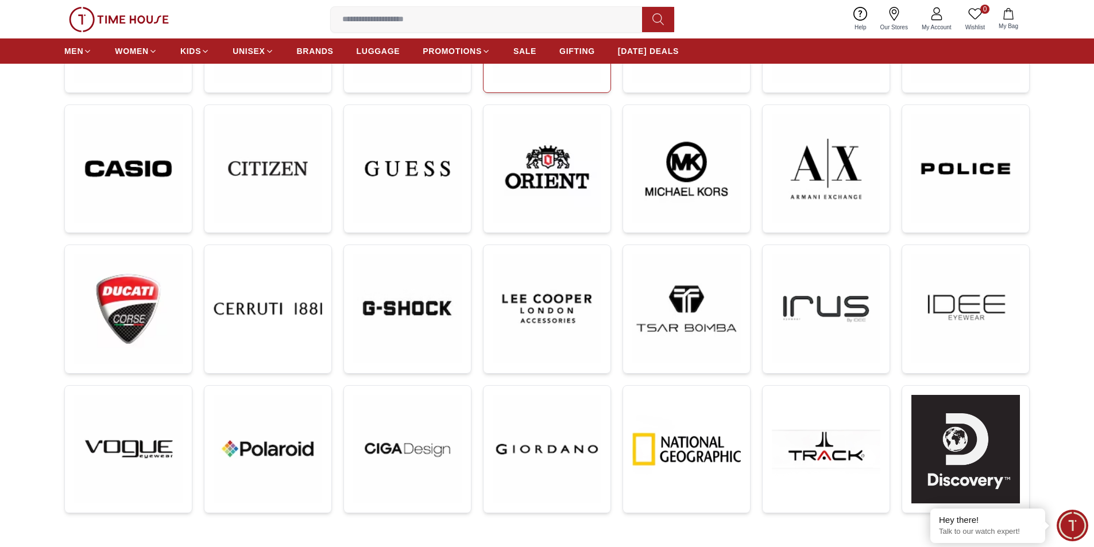
scroll to position [345, 0]
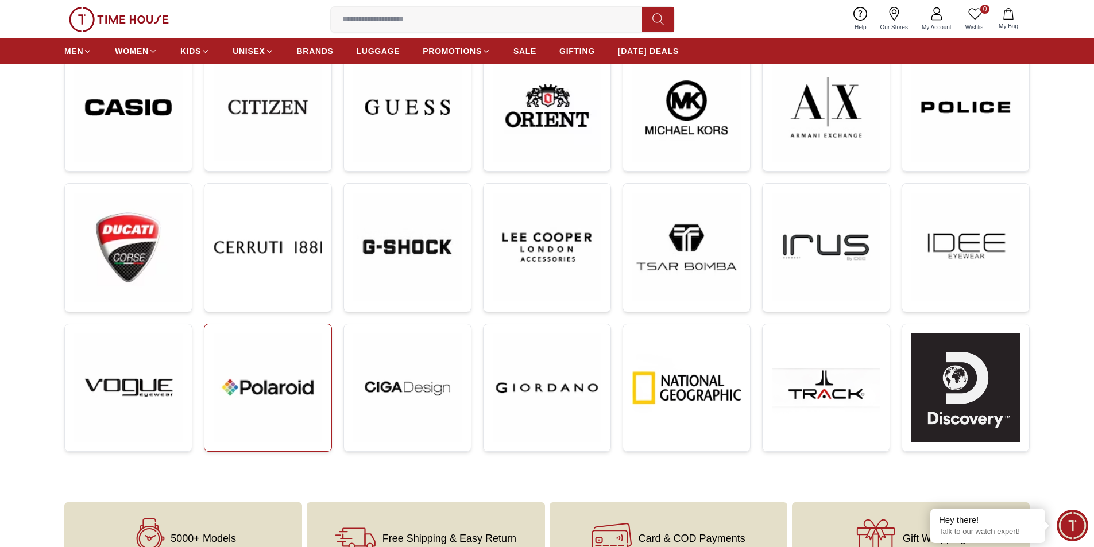
click at [273, 387] on img at bounding box center [268, 388] width 109 height 109
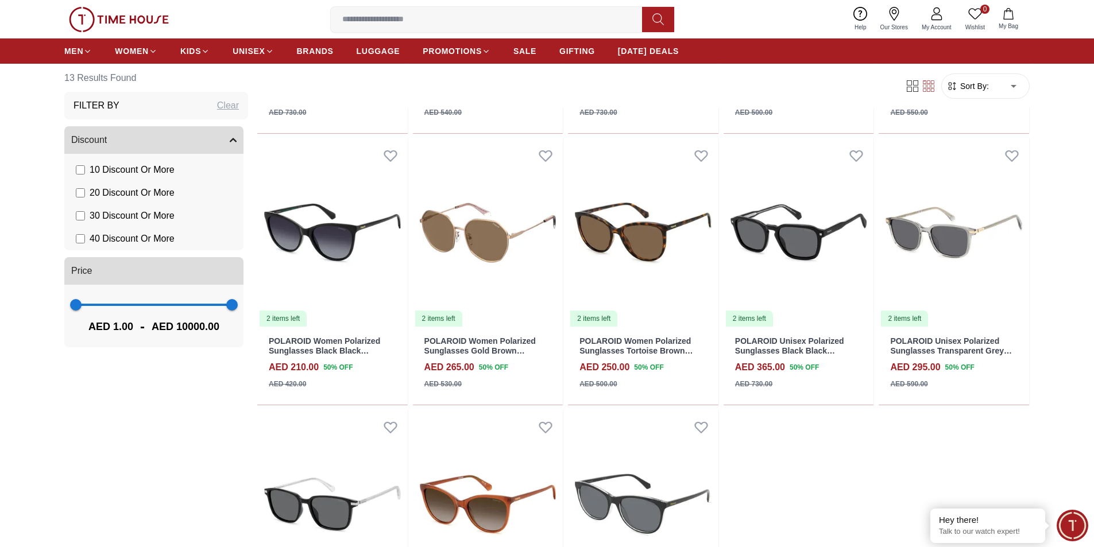
scroll to position [1034, 0]
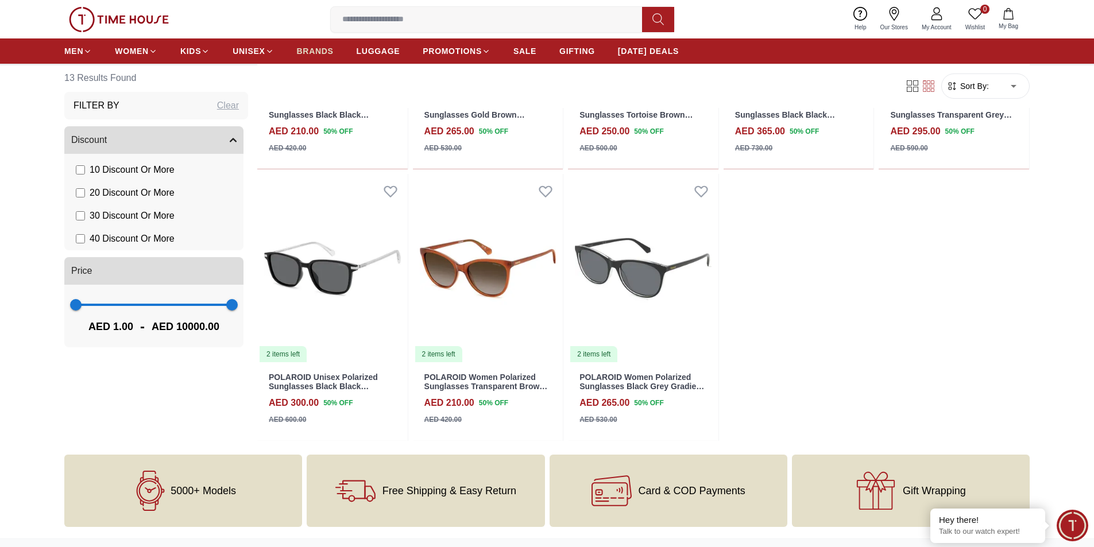
click at [311, 49] on span "BRANDS" at bounding box center [315, 50] width 37 height 11
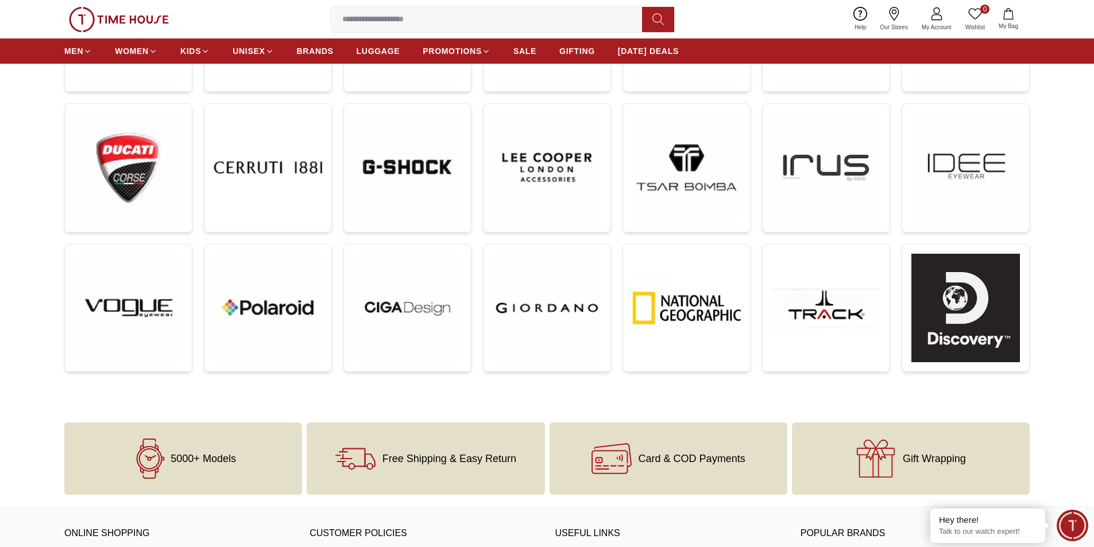
scroll to position [460, 0]
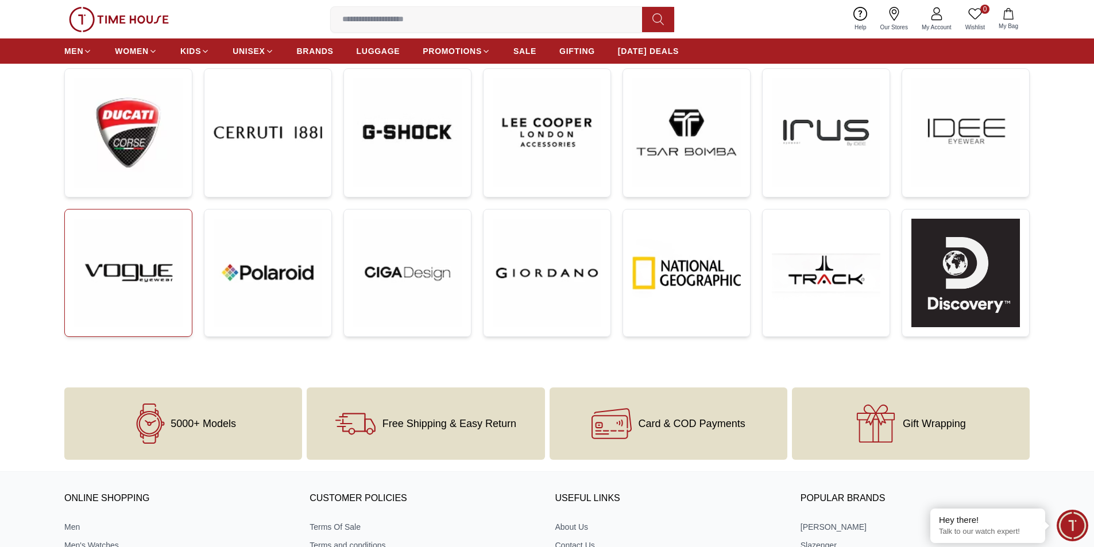
click at [142, 291] on img at bounding box center [128, 273] width 109 height 109
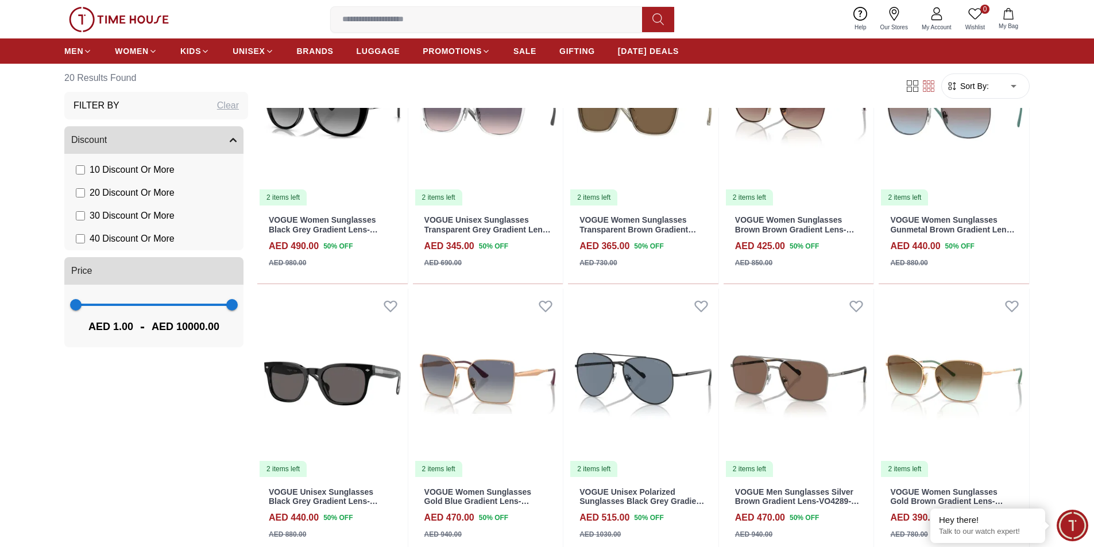
scroll to position [1321, 0]
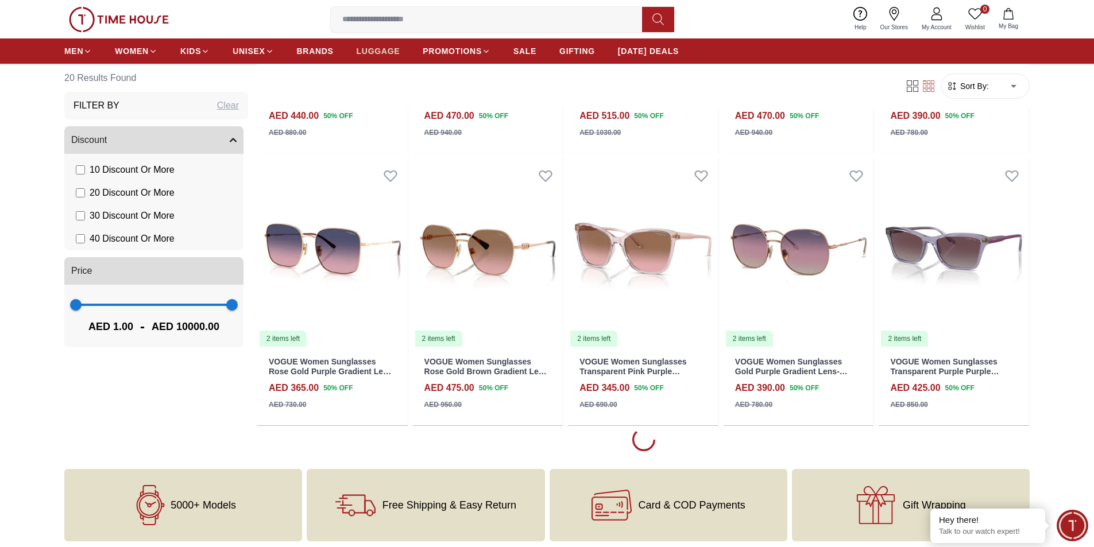
click at [374, 51] on span "LUGGAGE" at bounding box center [379, 50] width 44 height 11
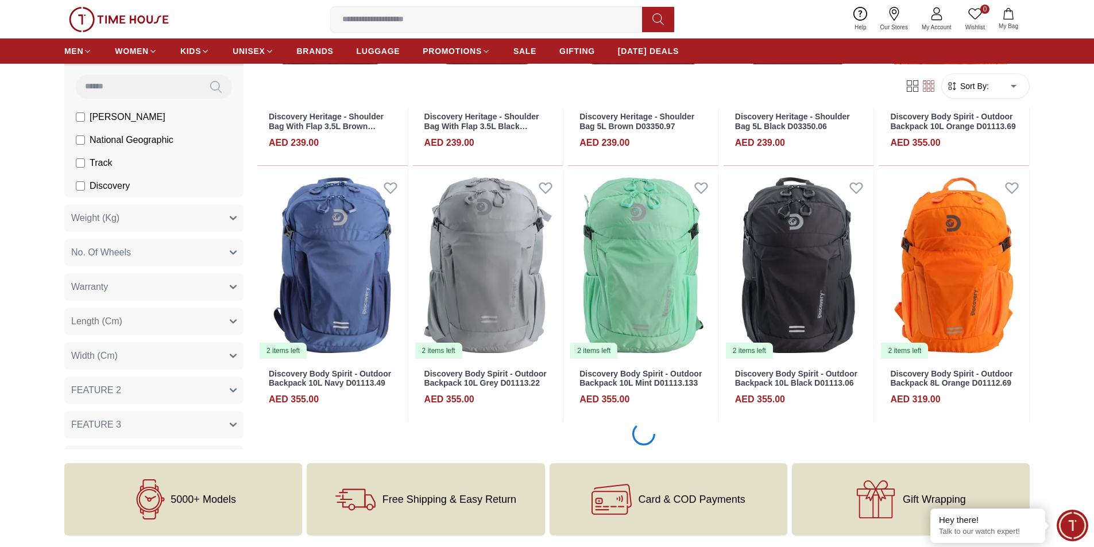
scroll to position [804, 0]
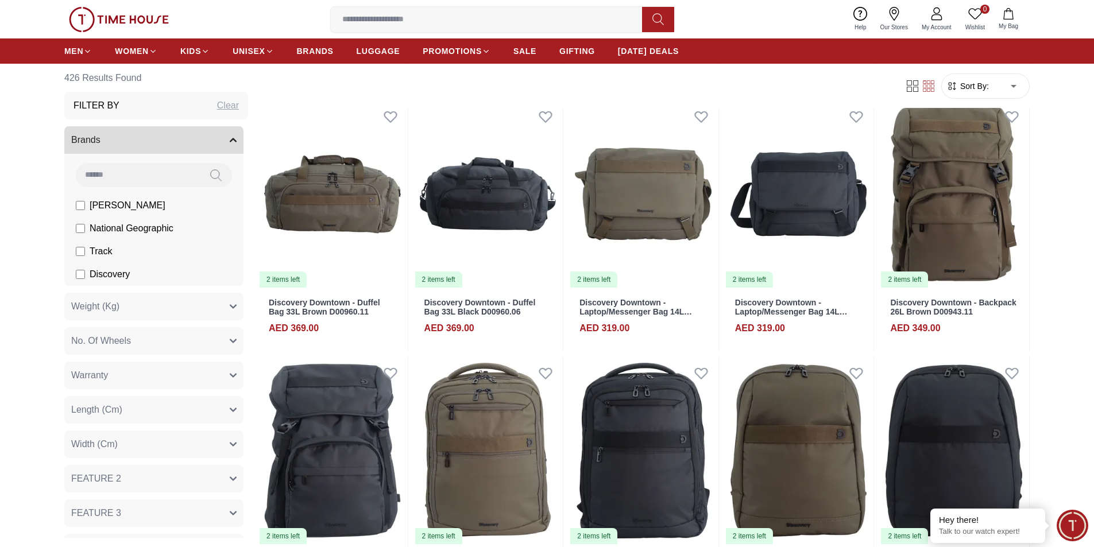
scroll to position [1838, 0]
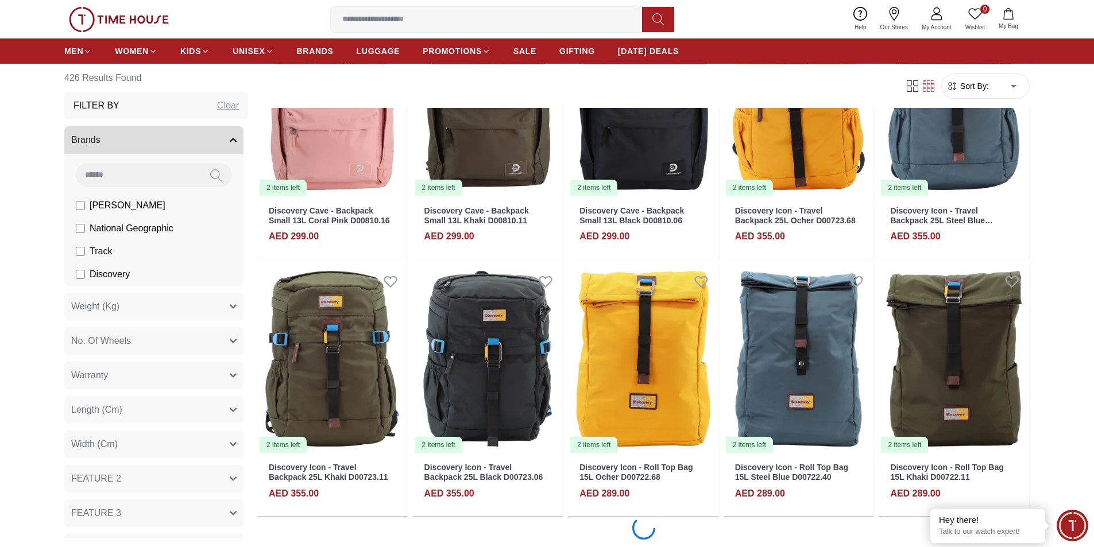
scroll to position [2815, 0]
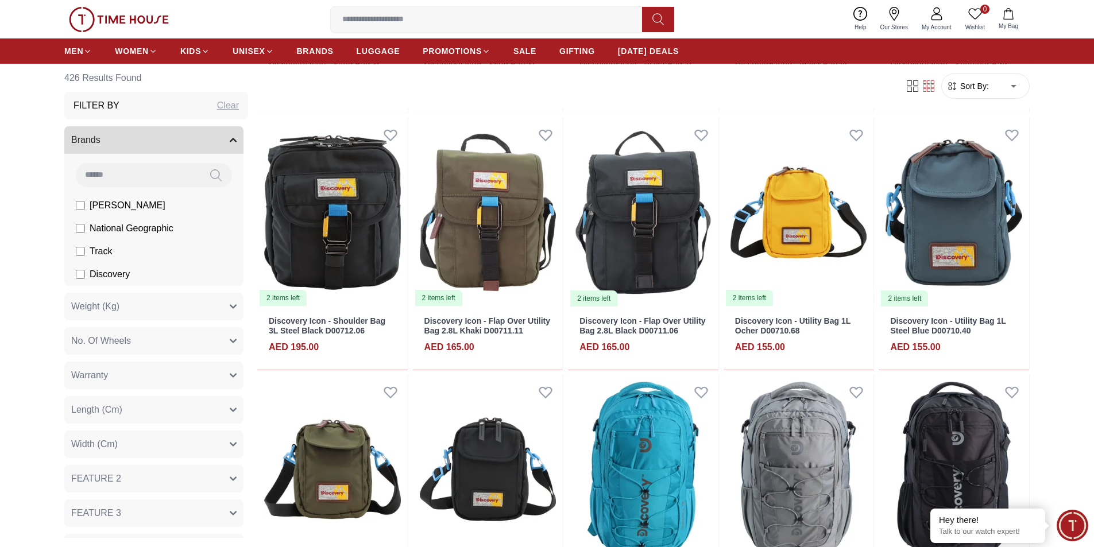
scroll to position [3849, 0]
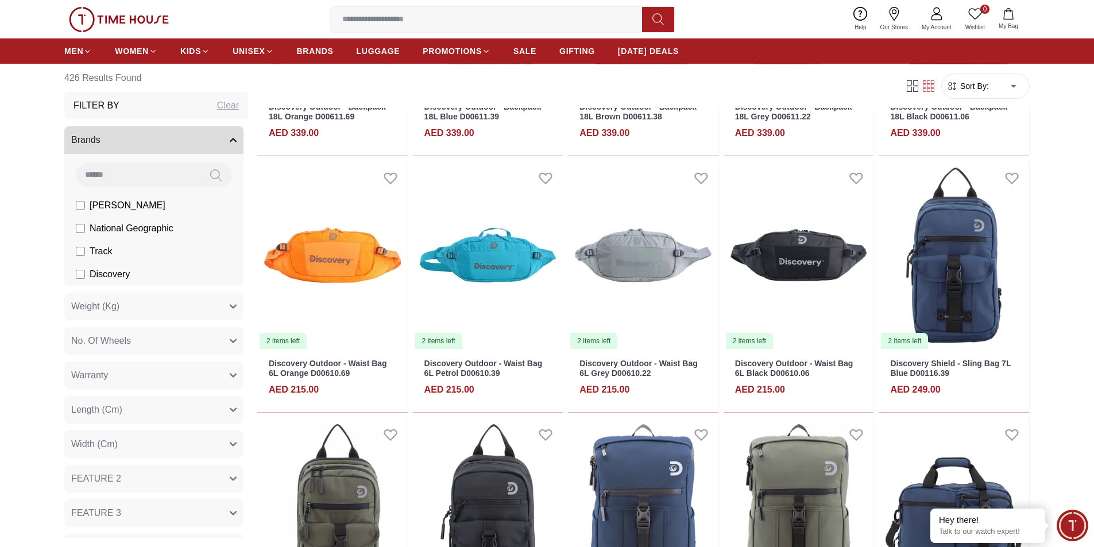
scroll to position [4883, 0]
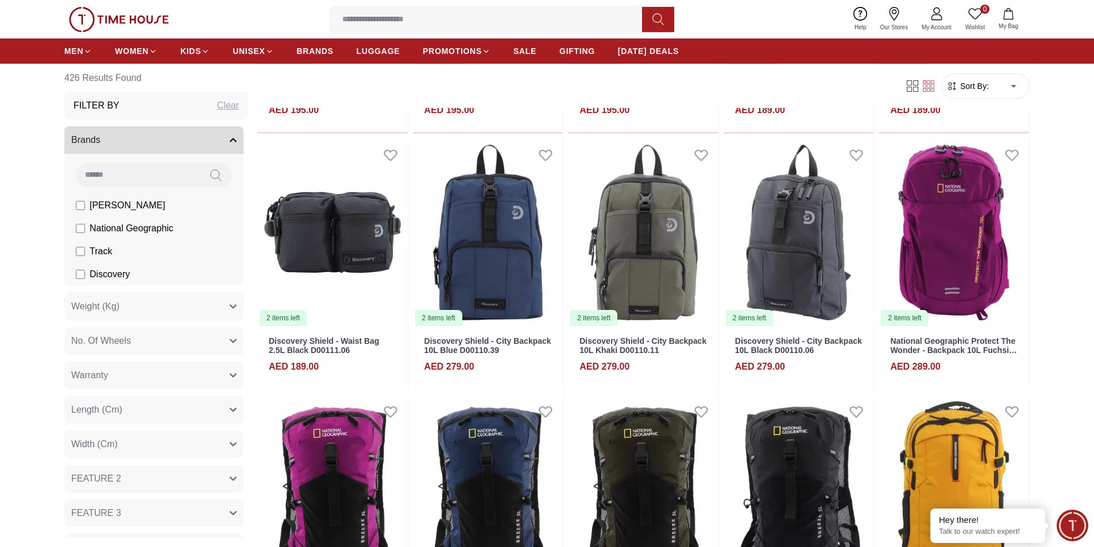
scroll to position [5860, 0]
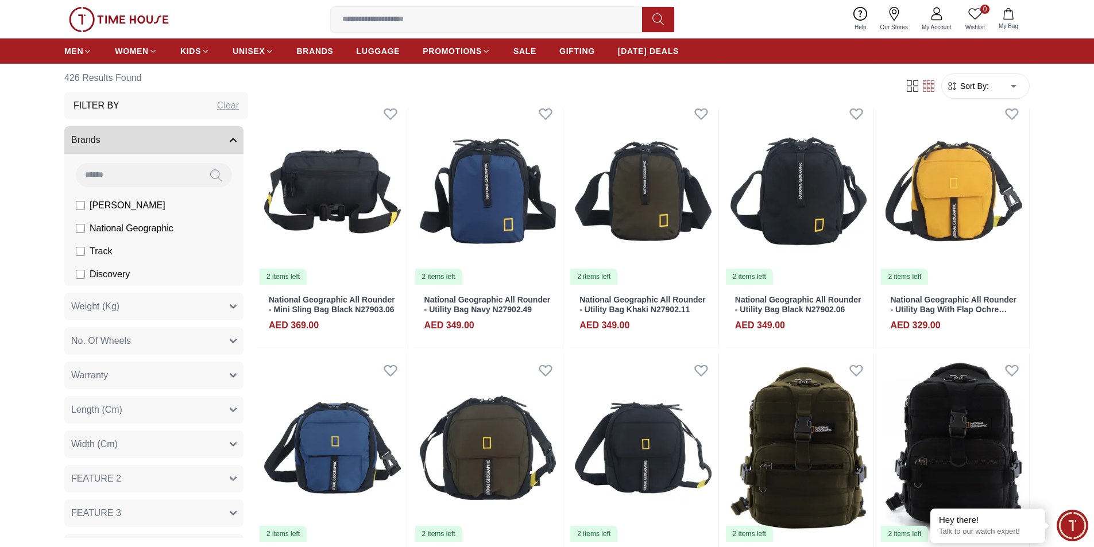
scroll to position [6951, 0]
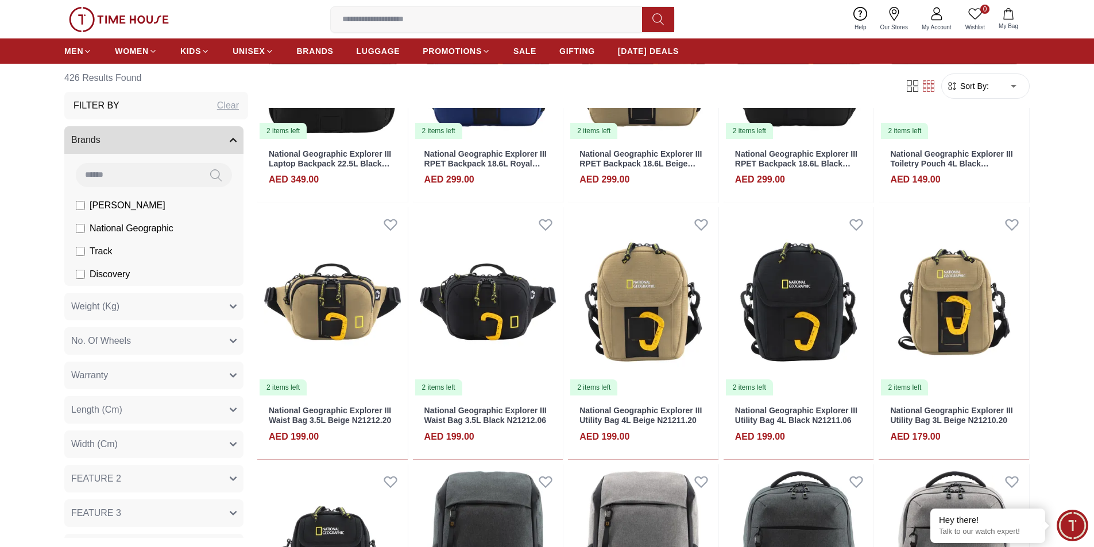
scroll to position [8617, 0]
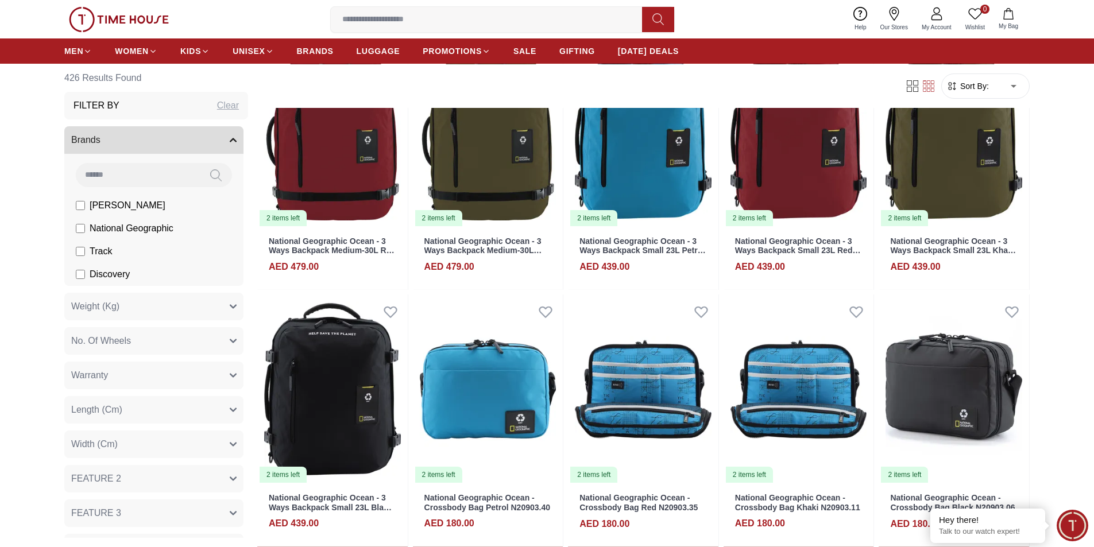
scroll to position [9938, 0]
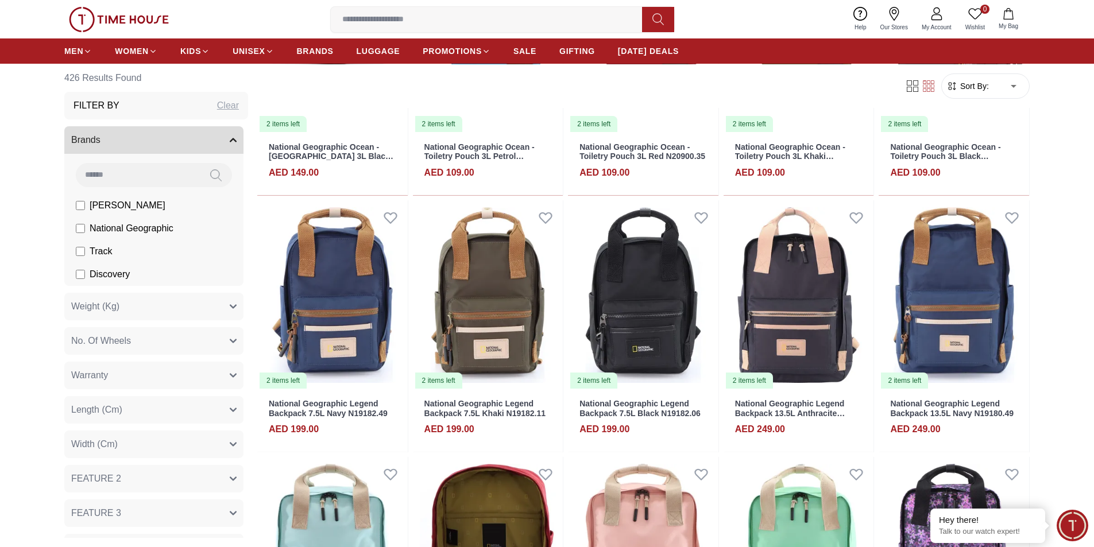
scroll to position [10800, 0]
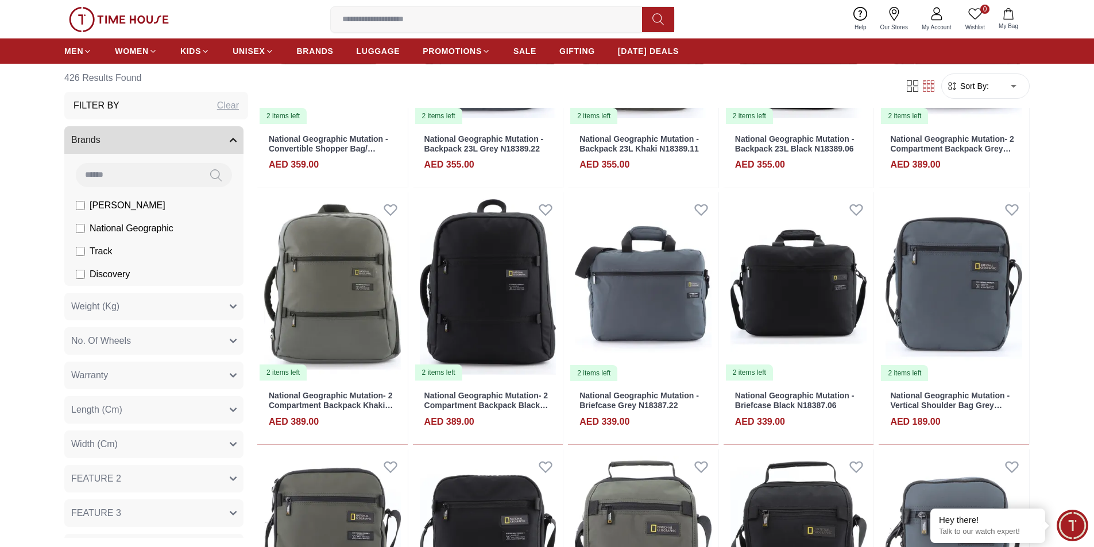
scroll to position [12006, 0]
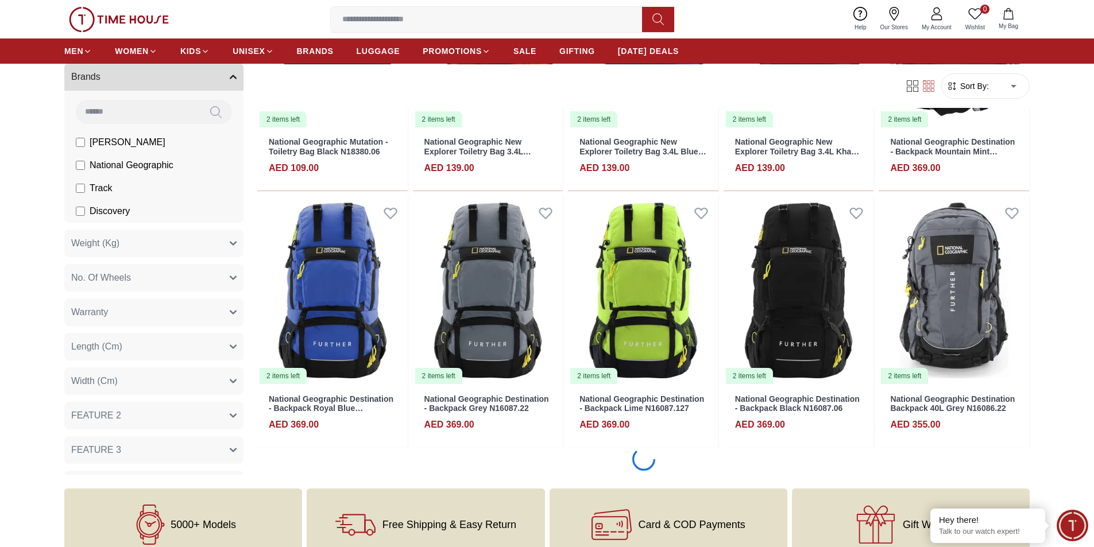
scroll to position [13385, 0]
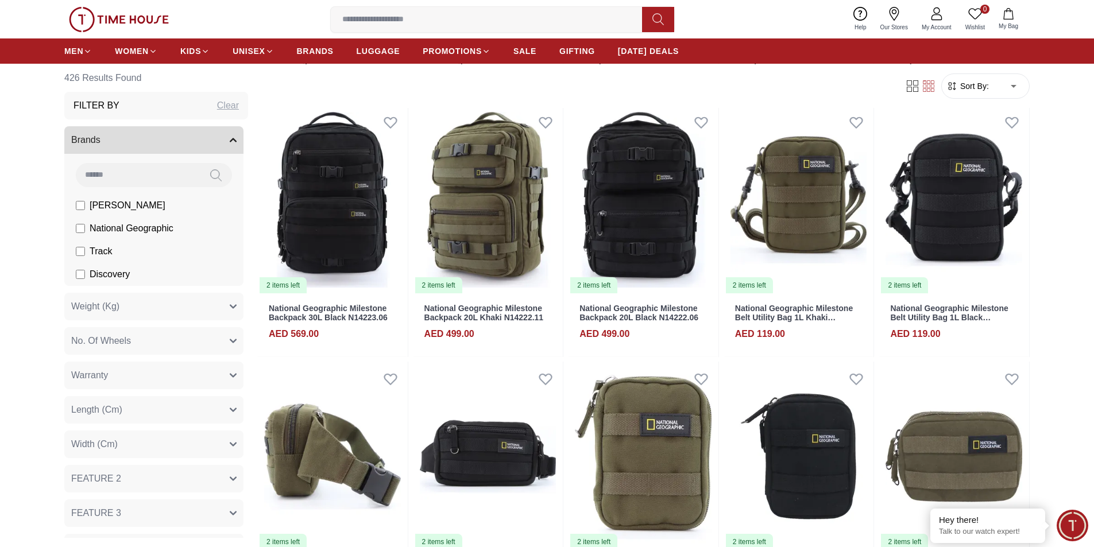
scroll to position [14034, 0]
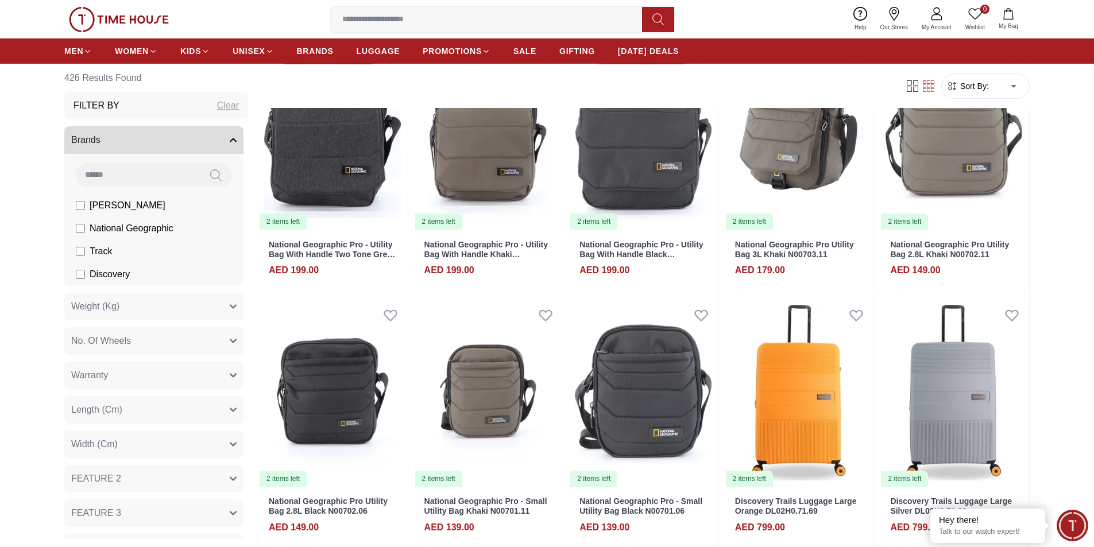
scroll to position [15051, 0]
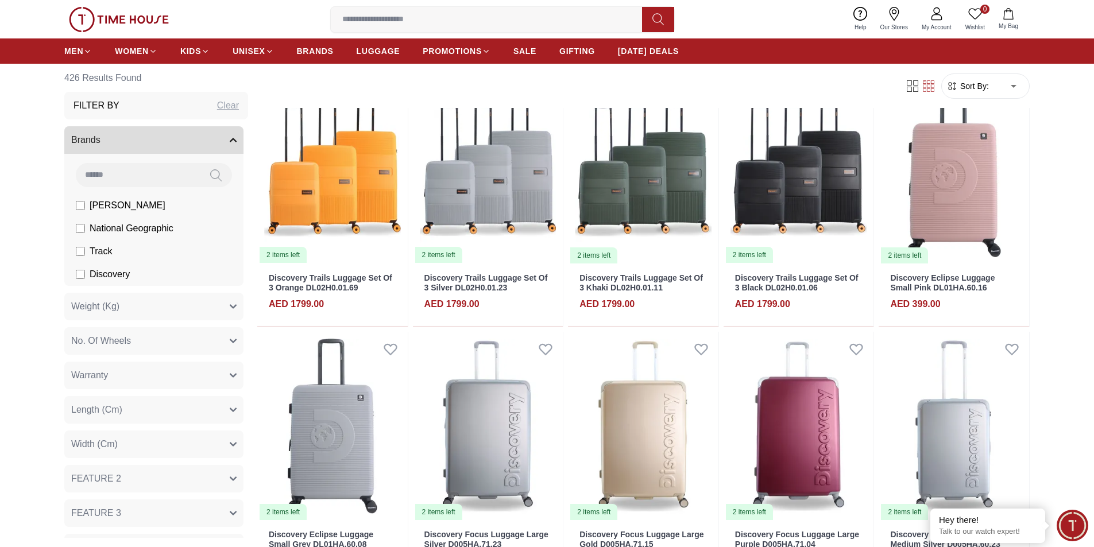
scroll to position [16200, 0]
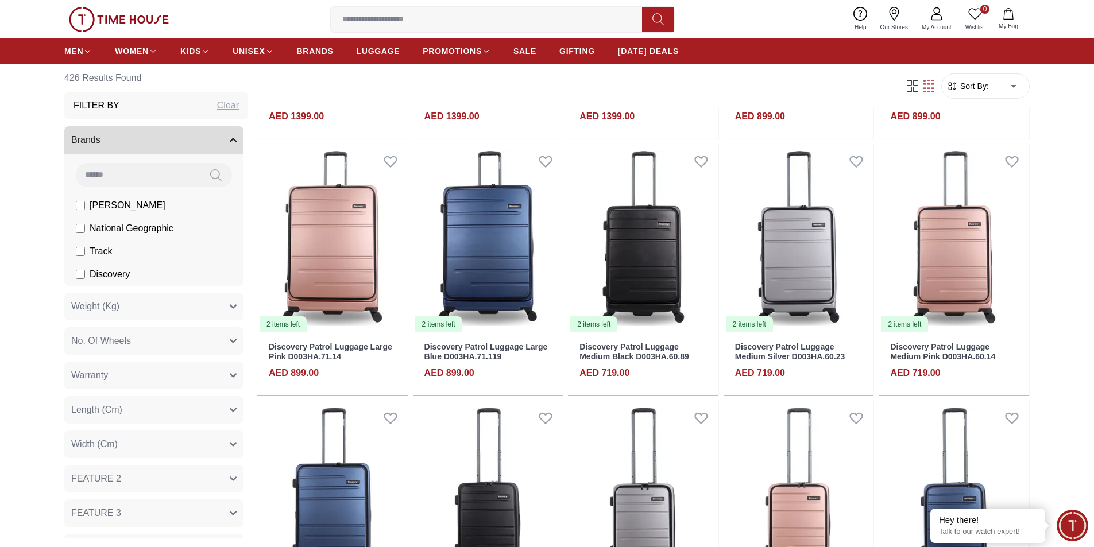
scroll to position [17059, 0]
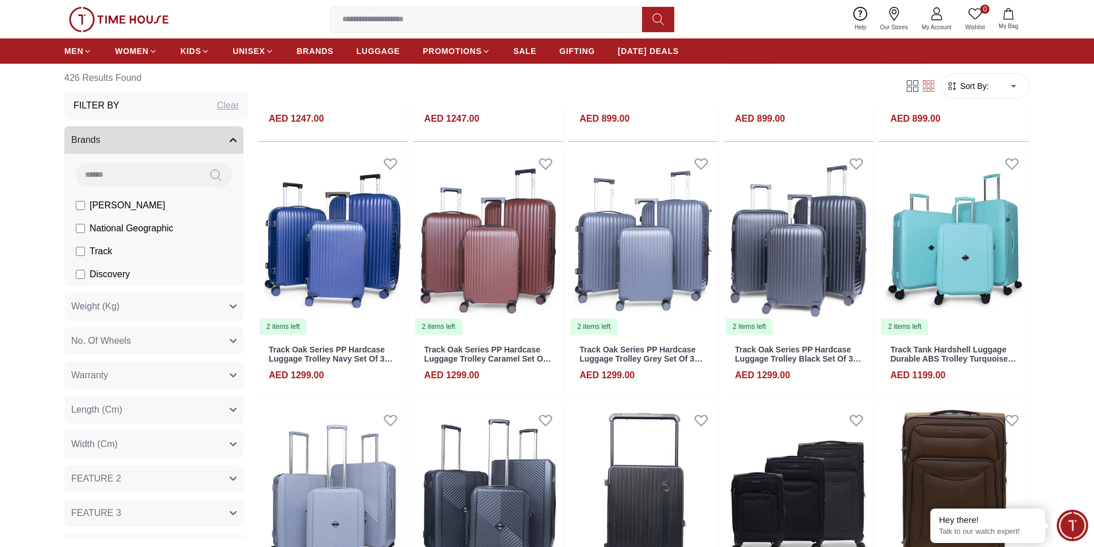
scroll to position [18268, 0]
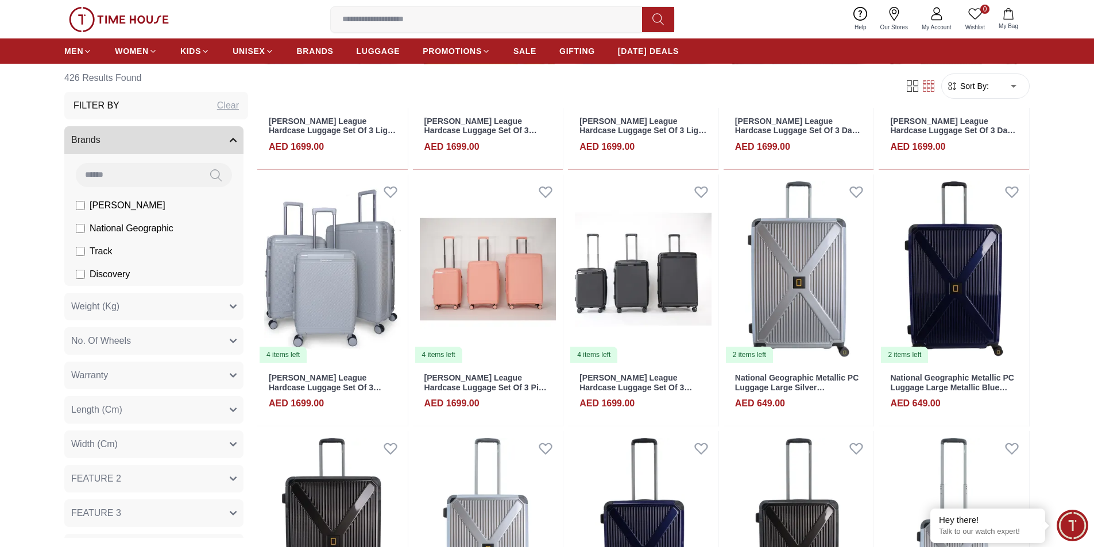
scroll to position [19187, 0]
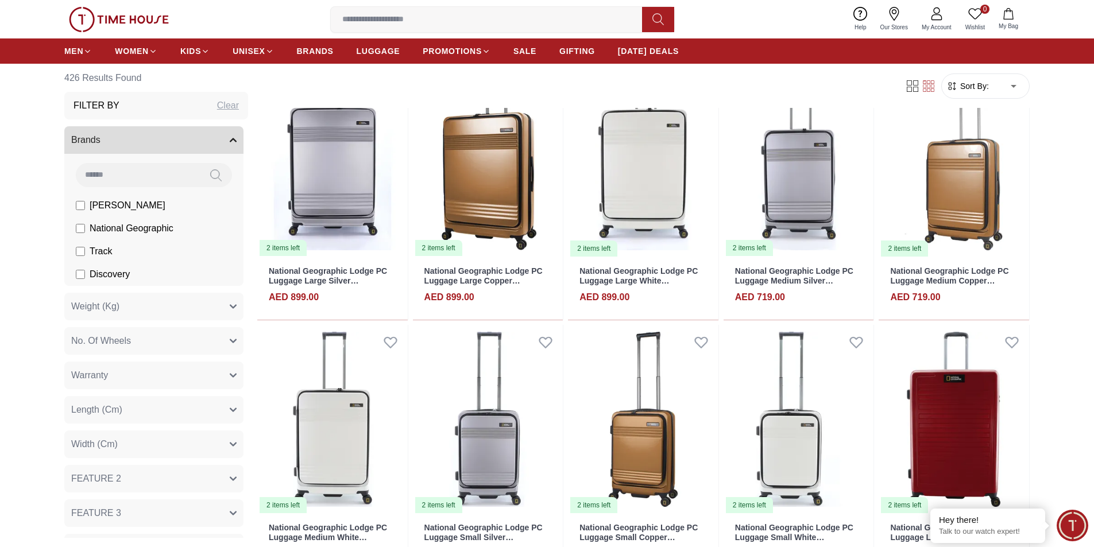
scroll to position [20182, 0]
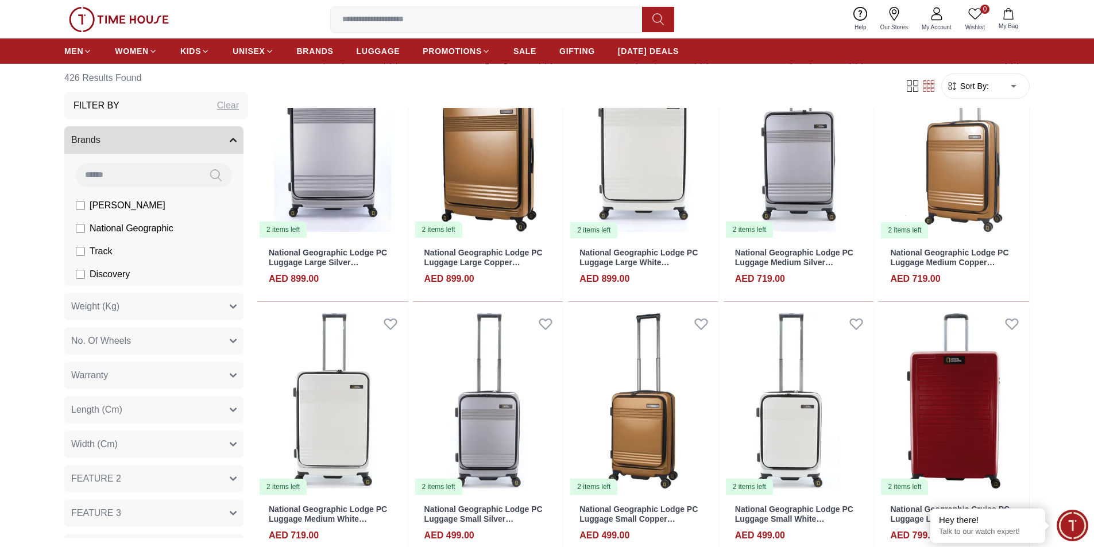
scroll to position [20451, 0]
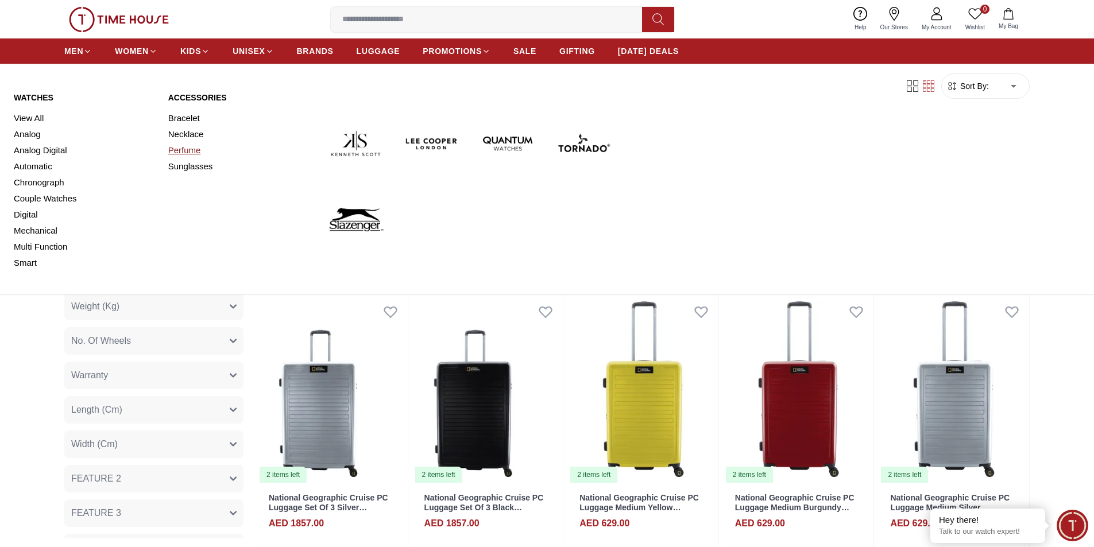
click at [184, 149] on link "Perfume" at bounding box center [238, 150] width 141 height 16
